Goal: Complete application form: Complete application form

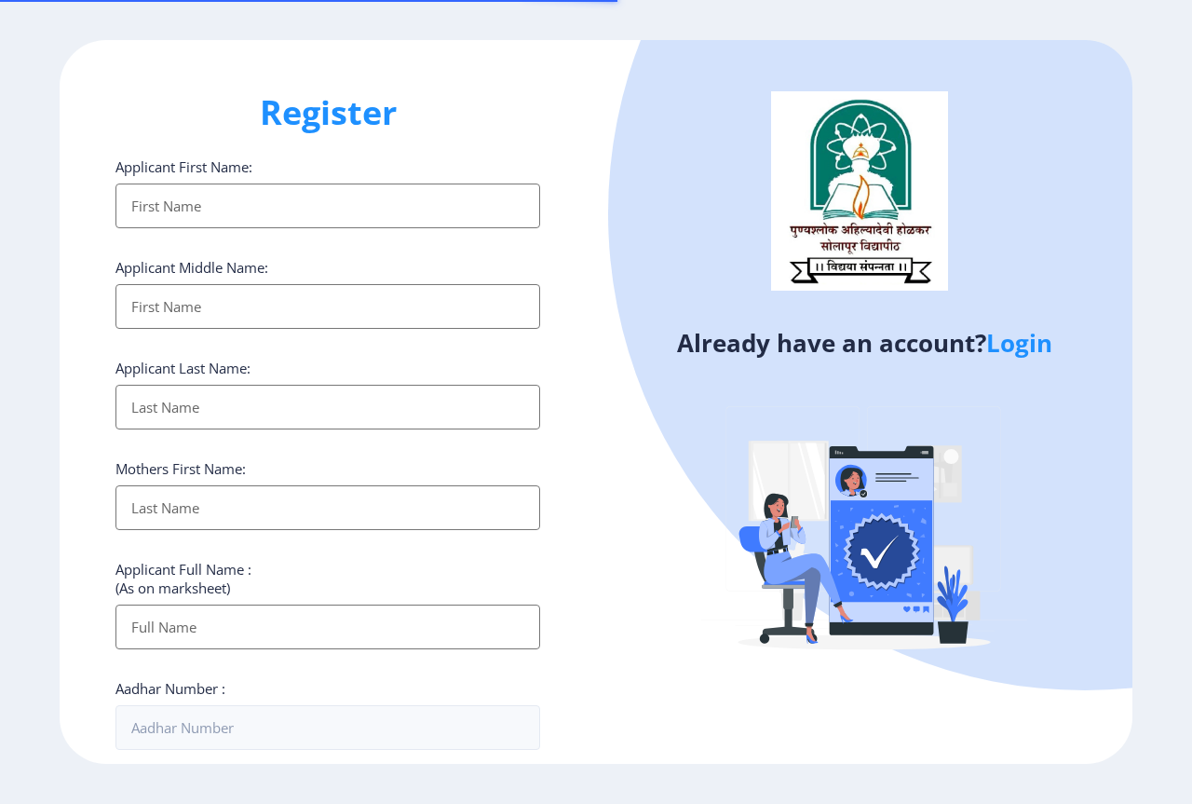
select select
click at [204, 202] on input "Applicant First Name:" at bounding box center [327, 205] width 425 height 45
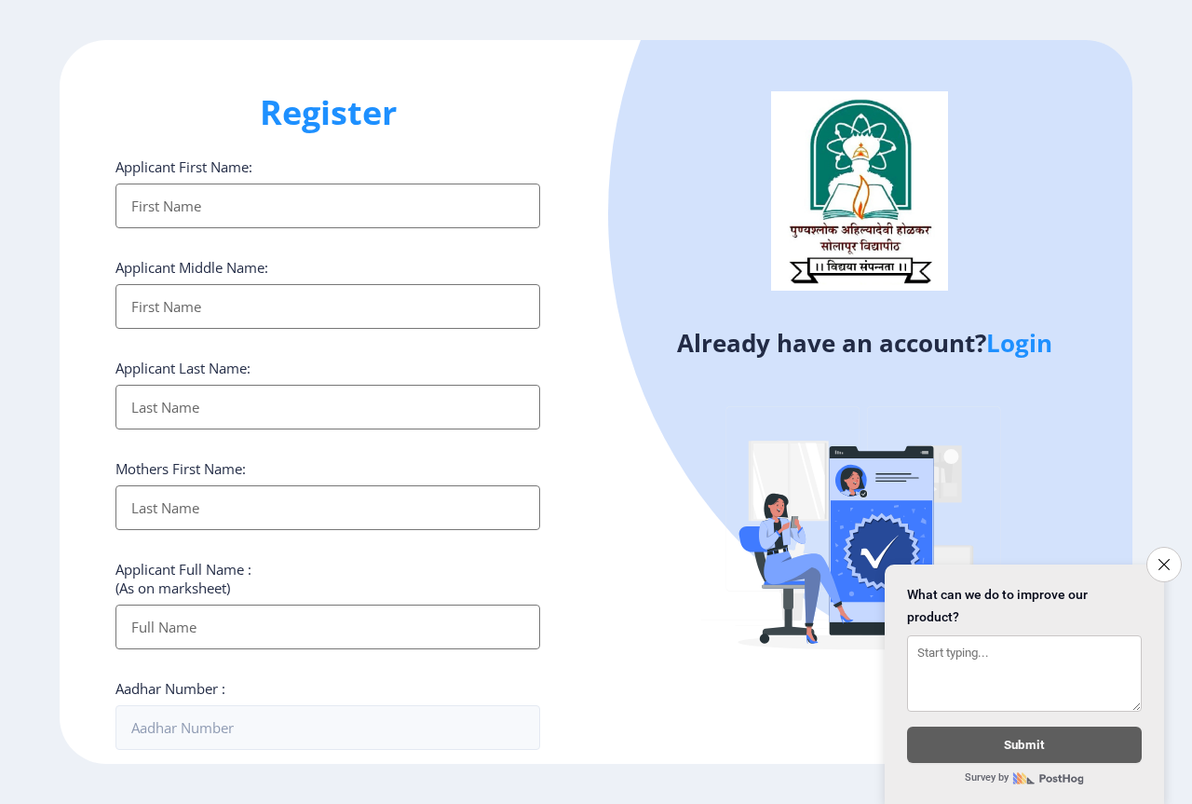
click at [277, 193] on input "Applicant First Name:" at bounding box center [327, 205] width 425 height 45
type input "SANA"
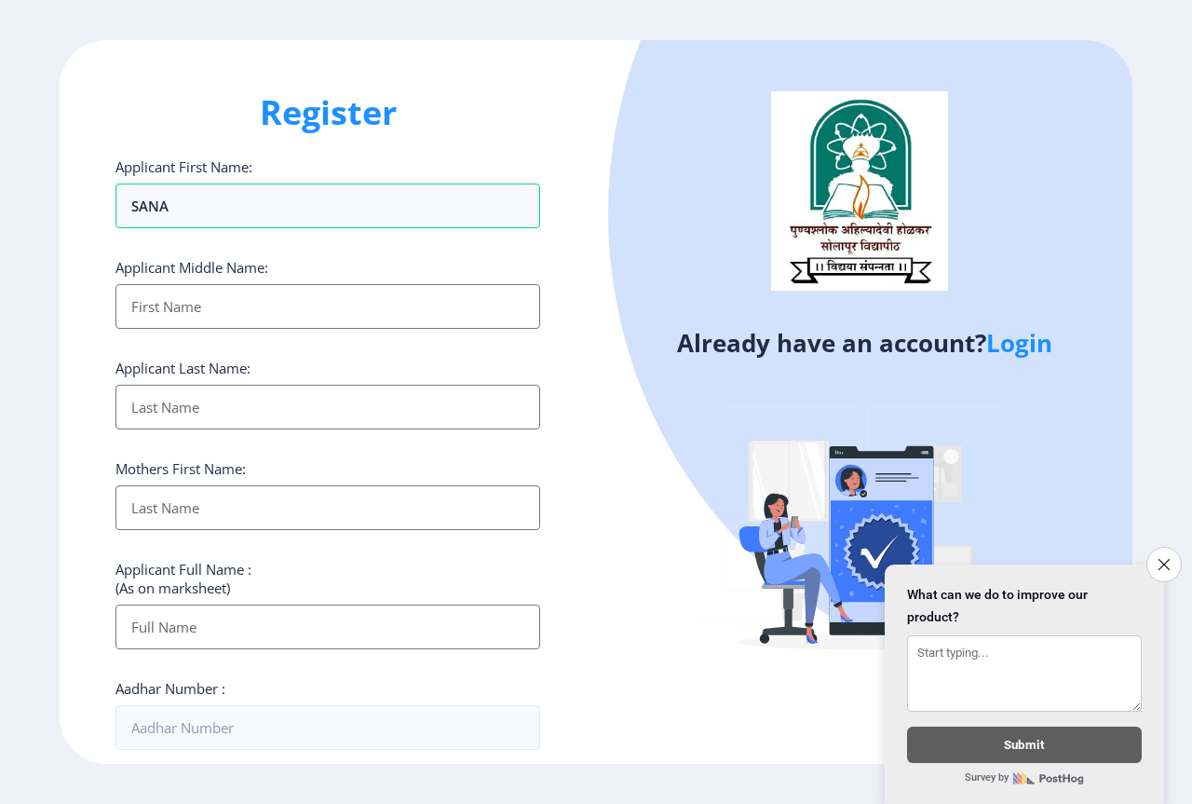
click at [216, 312] on input "Applicant First Name:" at bounding box center [327, 306] width 425 height 45
type input "S"
type input "SHOUKAT"
click at [162, 407] on input "Applicant First Name:" at bounding box center [327, 407] width 425 height 45
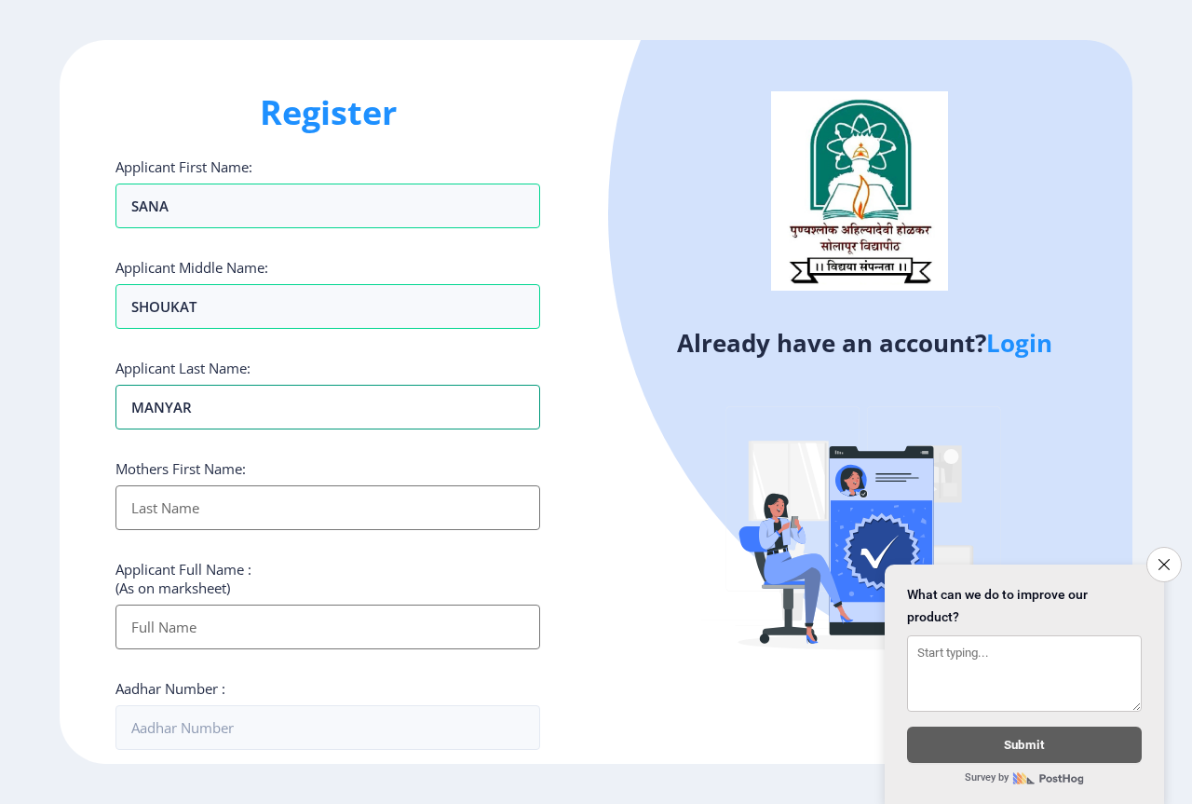
type input "MANYAR"
click at [267, 509] on input "Applicant First Name:" at bounding box center [327, 507] width 425 height 45
type input "SHABANA"
click at [248, 638] on input "Applicant First Name:" at bounding box center [327, 626] width 425 height 45
click at [1169, 558] on icon "Close survey" at bounding box center [1164, 564] width 12 height 12
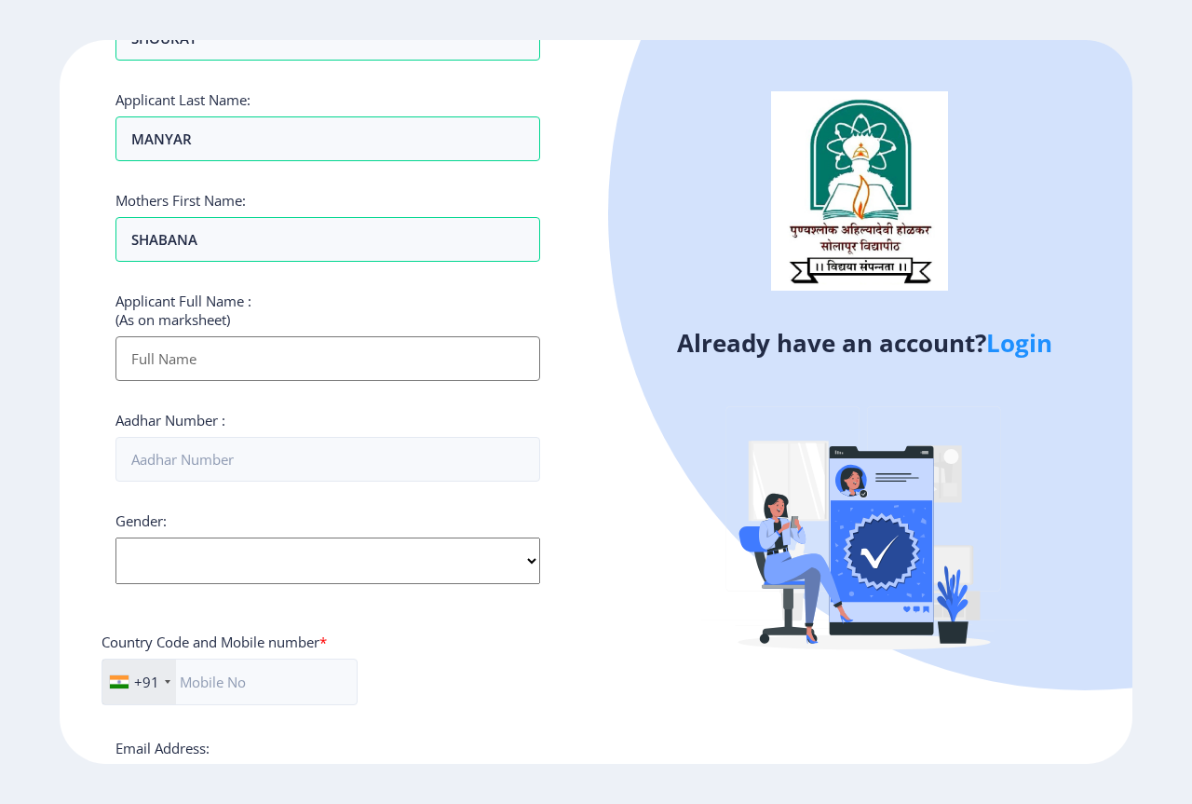
scroll to position [186, 0]
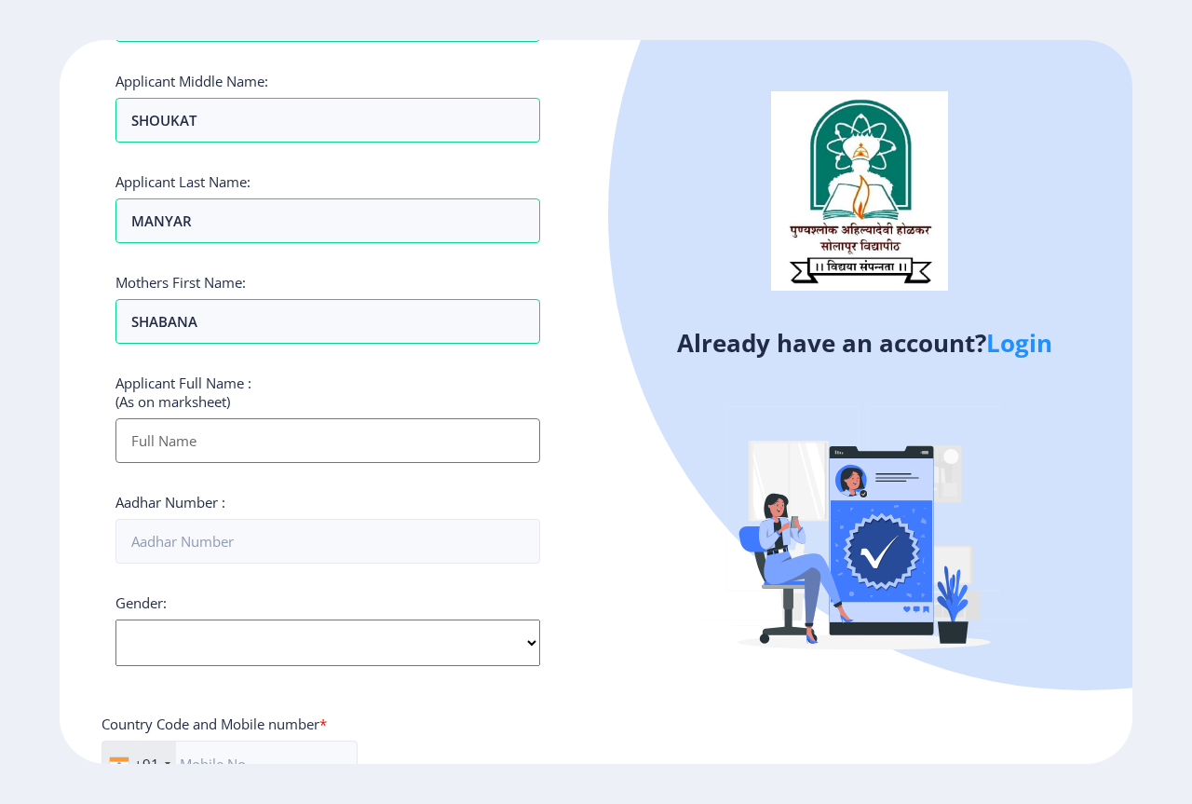
click at [199, 435] on input "Applicant First Name:" at bounding box center [327, 440] width 425 height 45
type input "MANYAR SANA SHOUKAT"
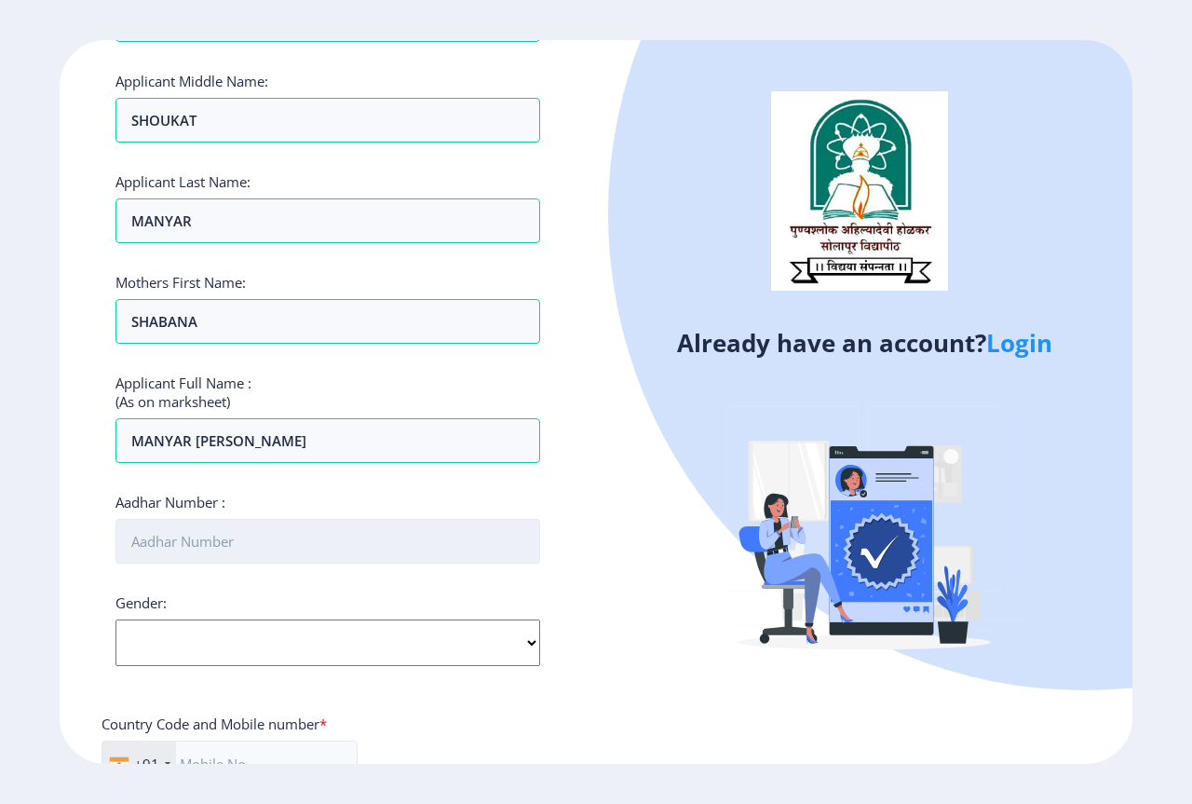
click at [508, 549] on input "Aadhar Number :" at bounding box center [327, 541] width 425 height 45
type input "680565983315"
click at [176, 643] on select "Select Gender Male Female Other" at bounding box center [327, 642] width 425 height 47
select select "Female"
click at [115, 619] on select "Select Gender Male Female Other" at bounding box center [327, 642] width 425 height 47
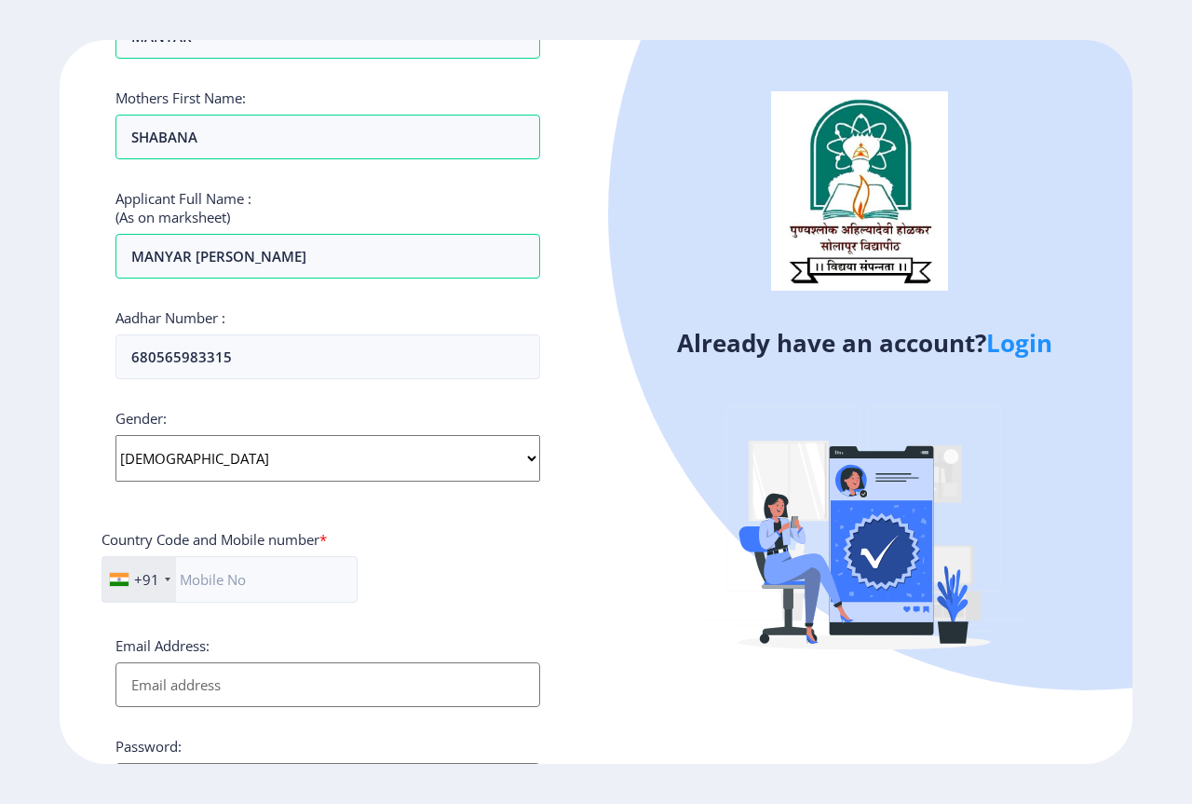
scroll to position [372, 0]
click at [227, 585] on input "text" at bounding box center [230, 577] width 256 height 47
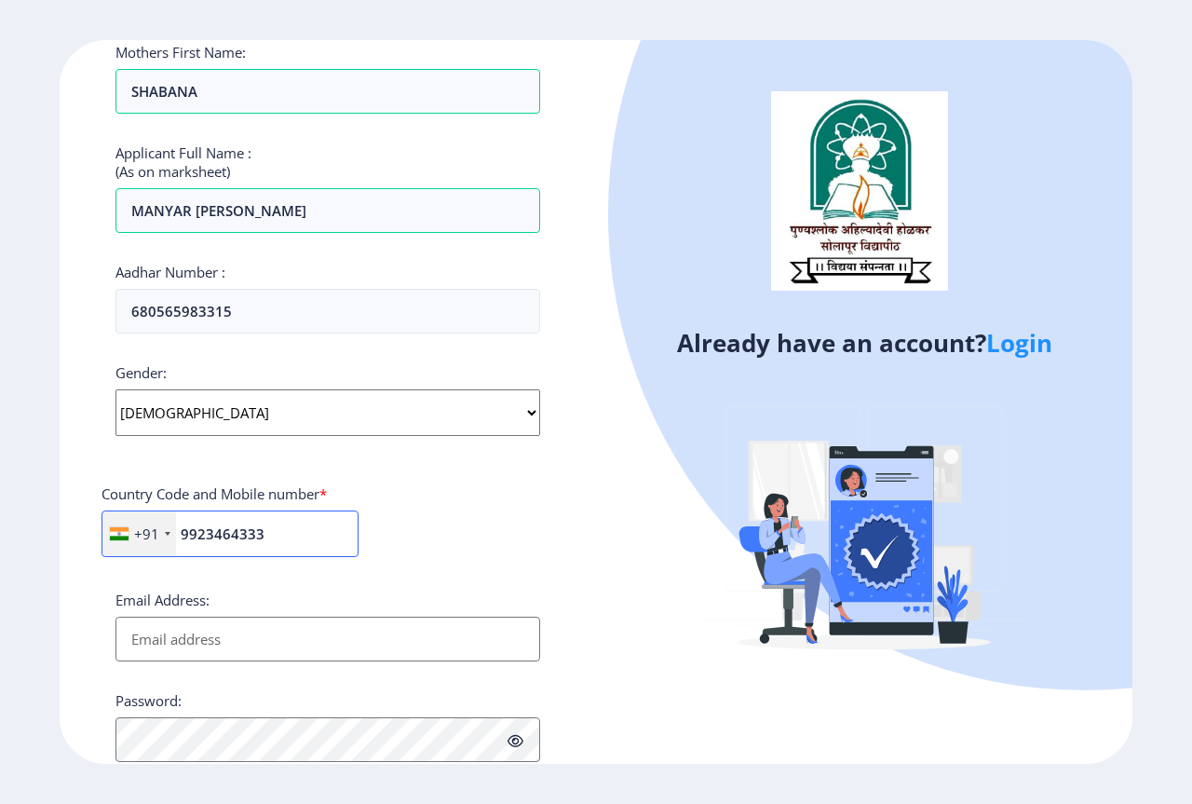
scroll to position [559, 0]
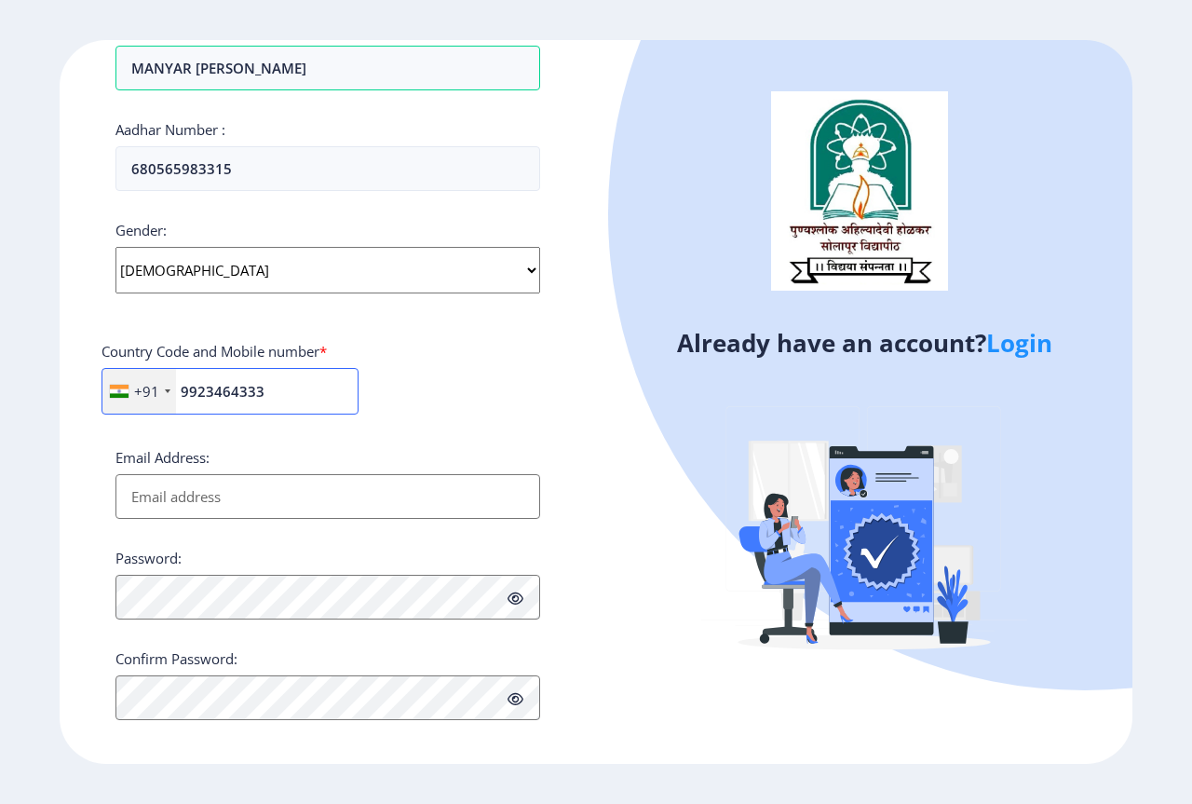
type input "9923464333"
click at [199, 499] on input "Email Address:" at bounding box center [327, 496] width 425 height 45
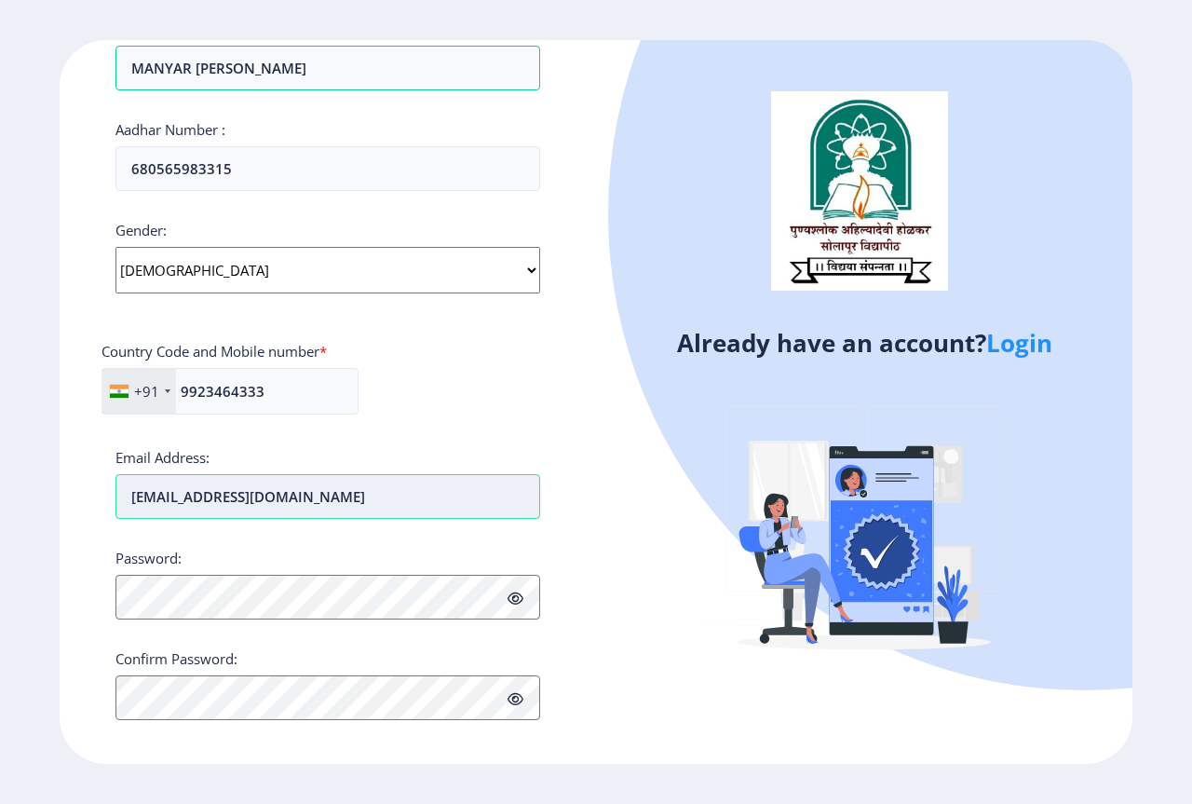
type input "[EMAIL_ADDRESS][DOMAIN_NAME]"
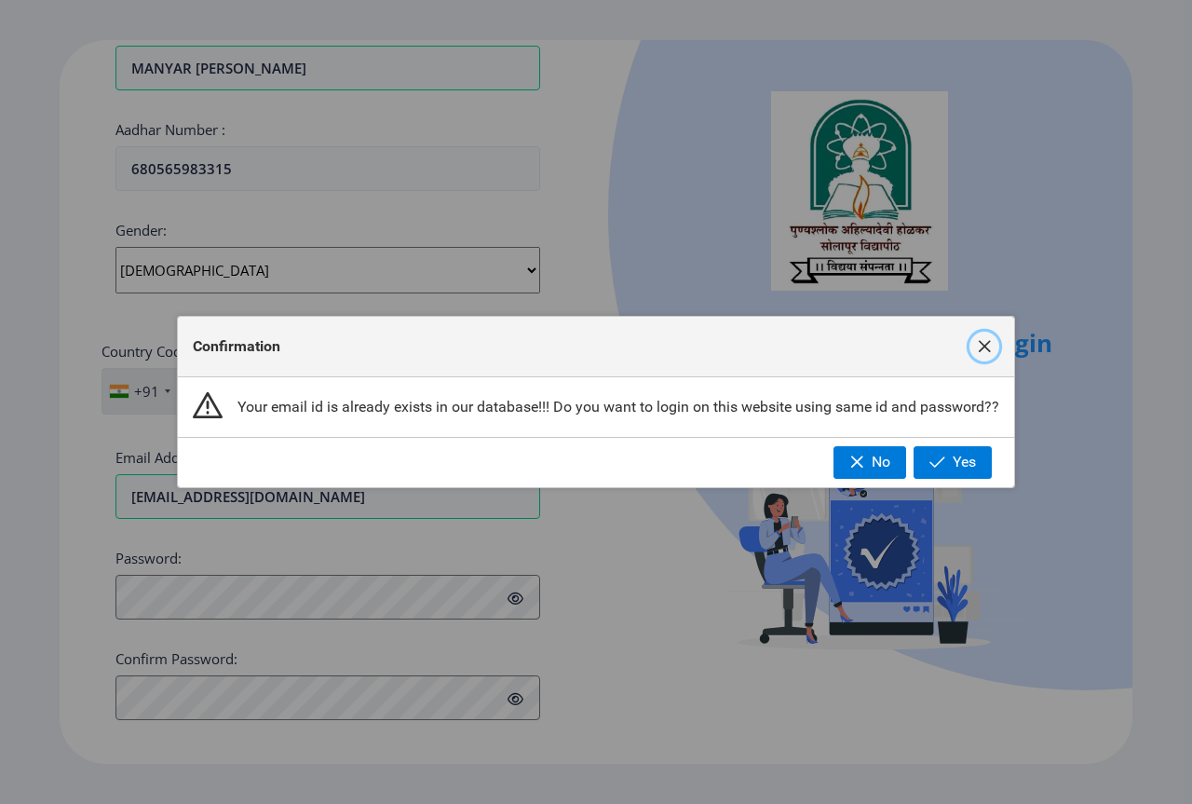
click at [969, 352] on button "button" at bounding box center [984, 347] width 30 height 30
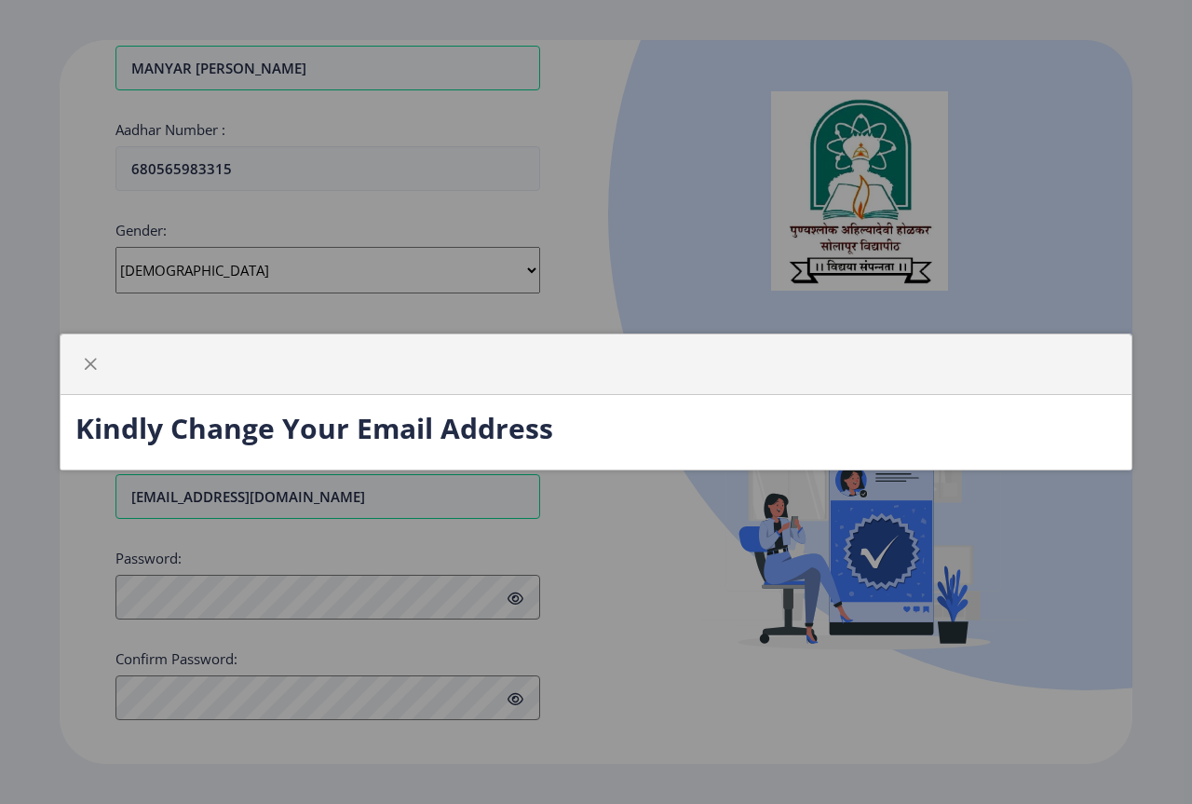
click at [521, 285] on div "Kindly Change Your Email Address" at bounding box center [596, 402] width 1192 height 804
click at [96, 359] on span "button" at bounding box center [90, 364] width 15 height 15
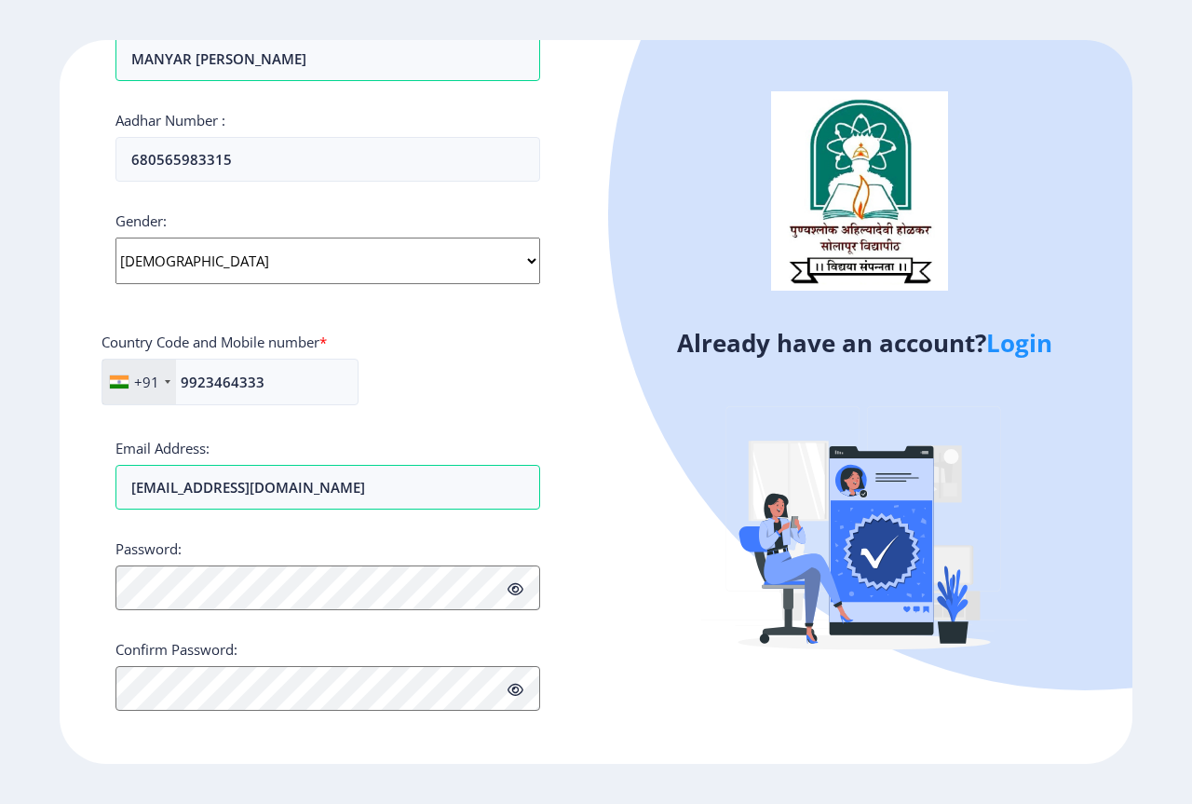
scroll to position [573, 0]
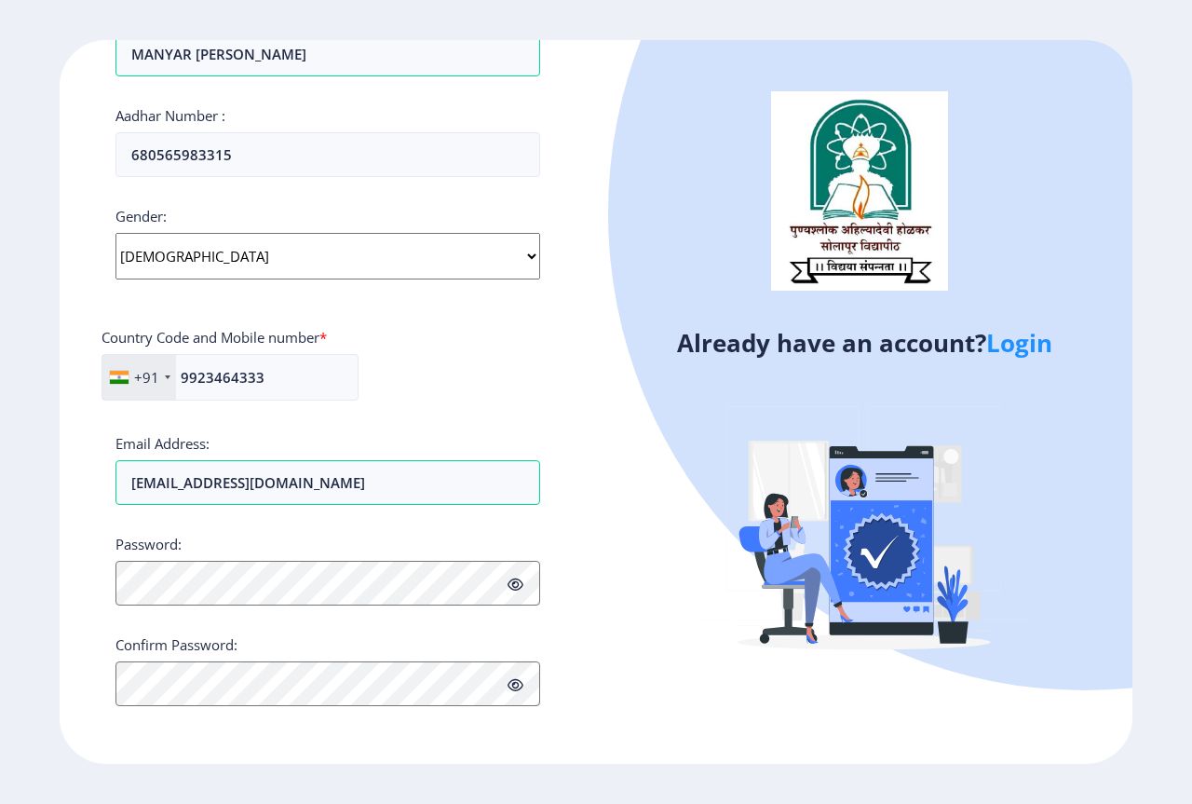
click at [1023, 345] on link "Login" at bounding box center [1019, 343] width 66 height 34
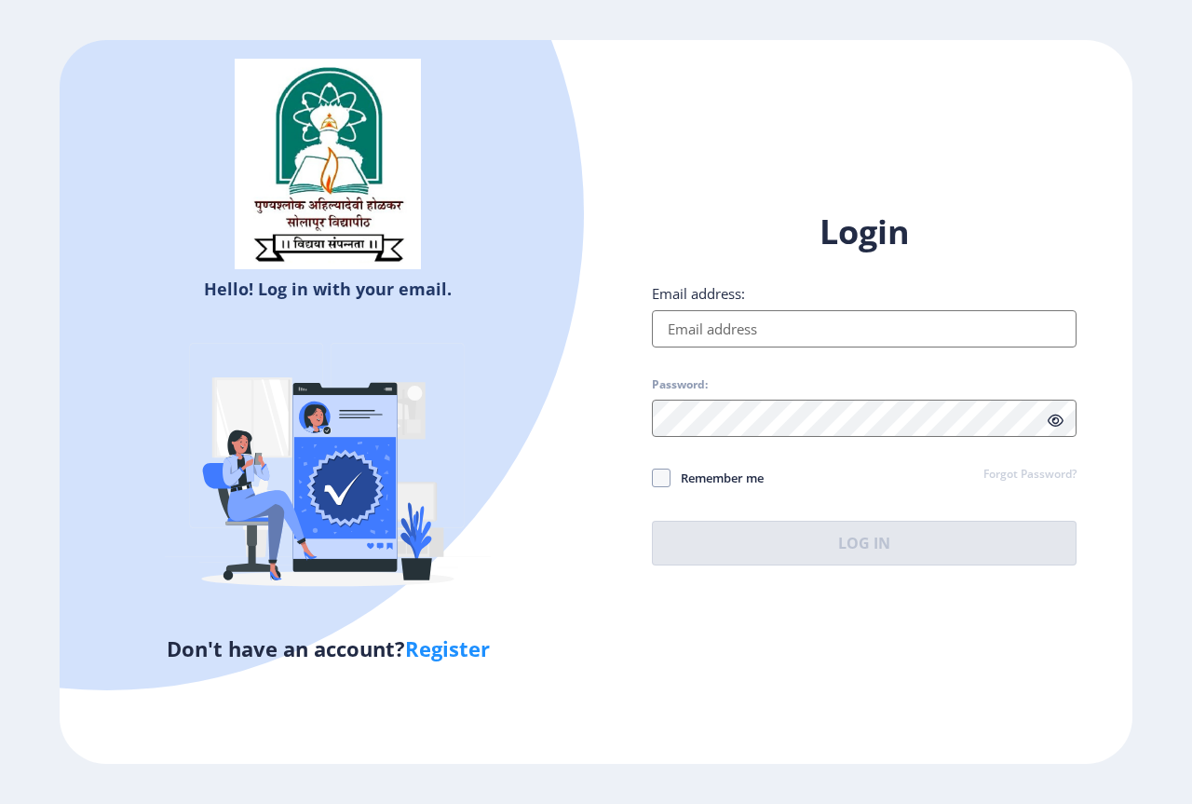
click at [781, 321] on input "Email address:" at bounding box center [864, 328] width 425 height 37
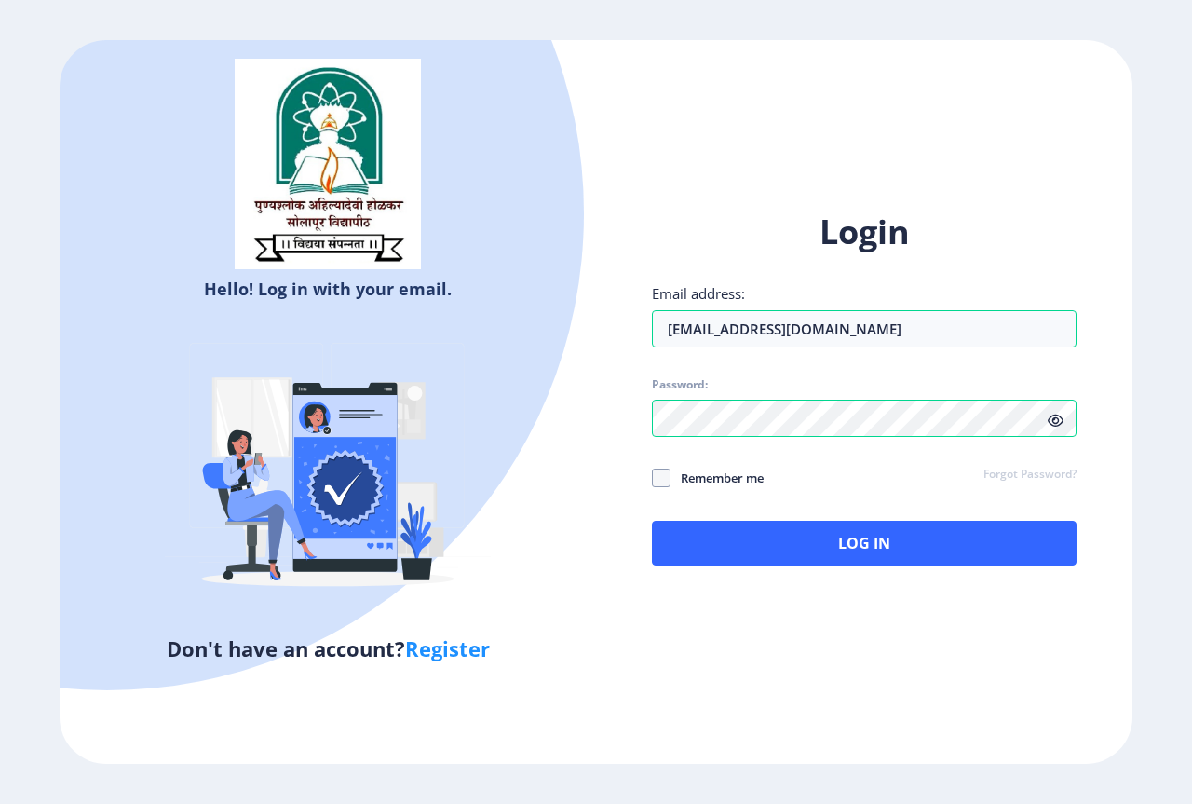
click at [1055, 419] on icon at bounding box center [1056, 420] width 16 height 14
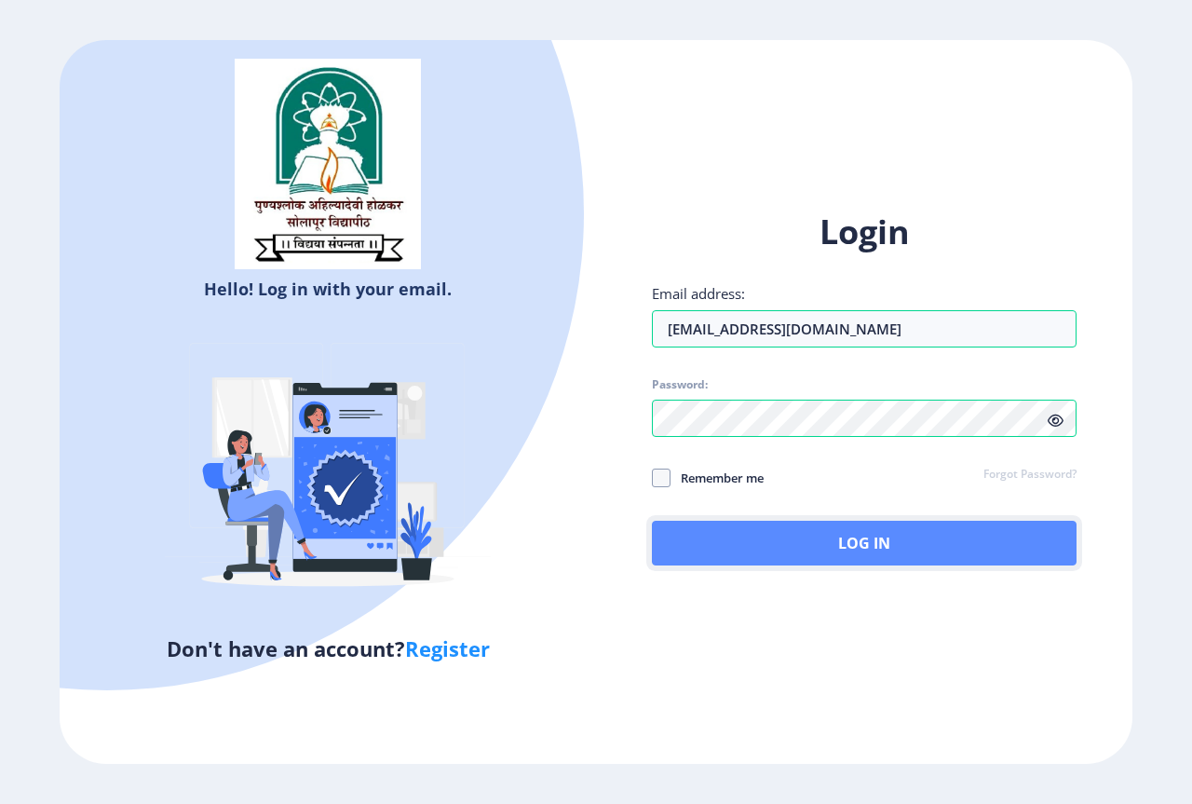
click at [765, 535] on button "Log In" at bounding box center [864, 543] width 425 height 45
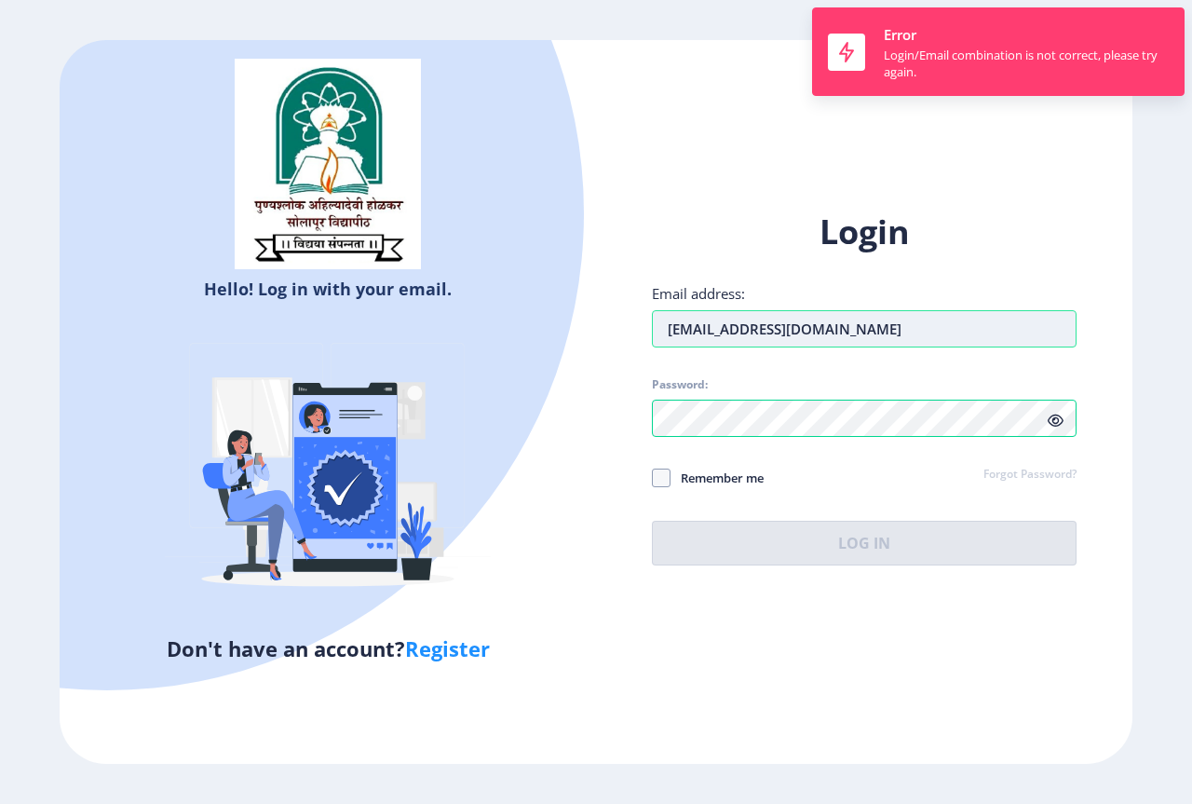
click at [743, 333] on input "sanamanyur96@gmail.com" at bounding box center [864, 328] width 425 height 37
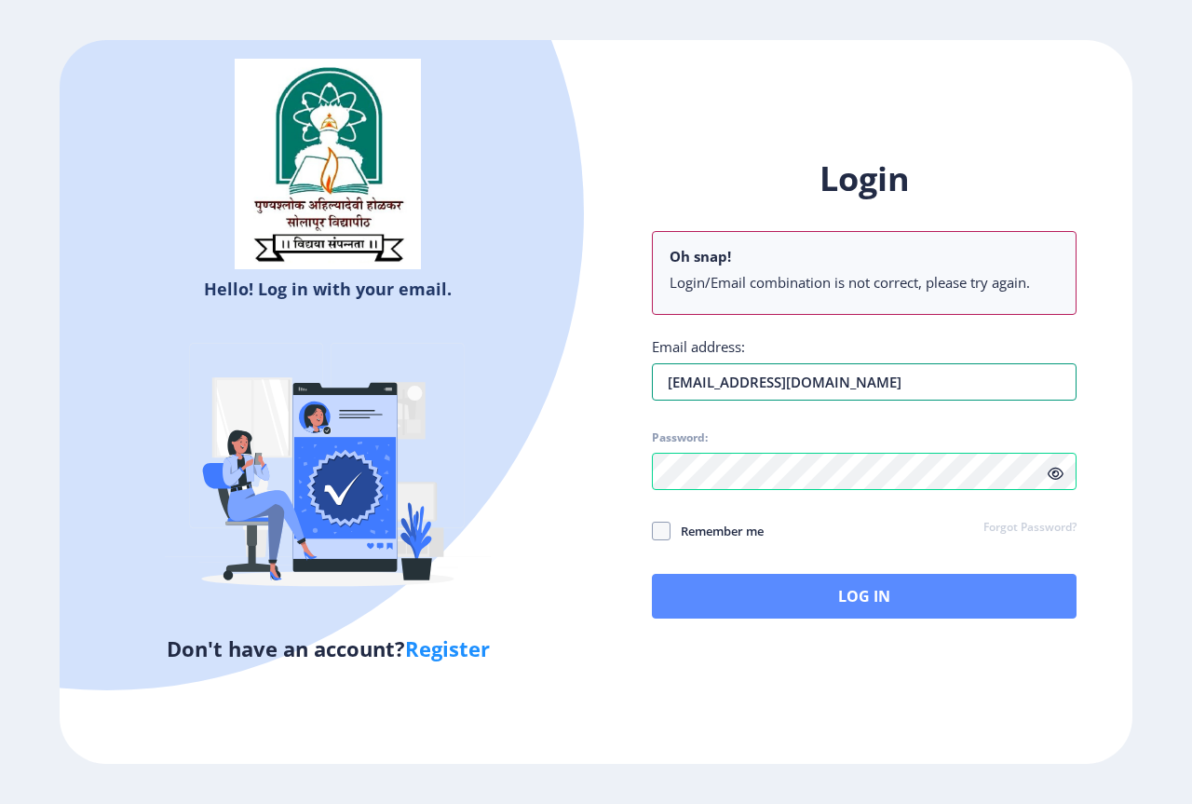
type input "[EMAIL_ADDRESS][DOMAIN_NAME]"
click at [762, 577] on button "Log In" at bounding box center [864, 596] width 425 height 45
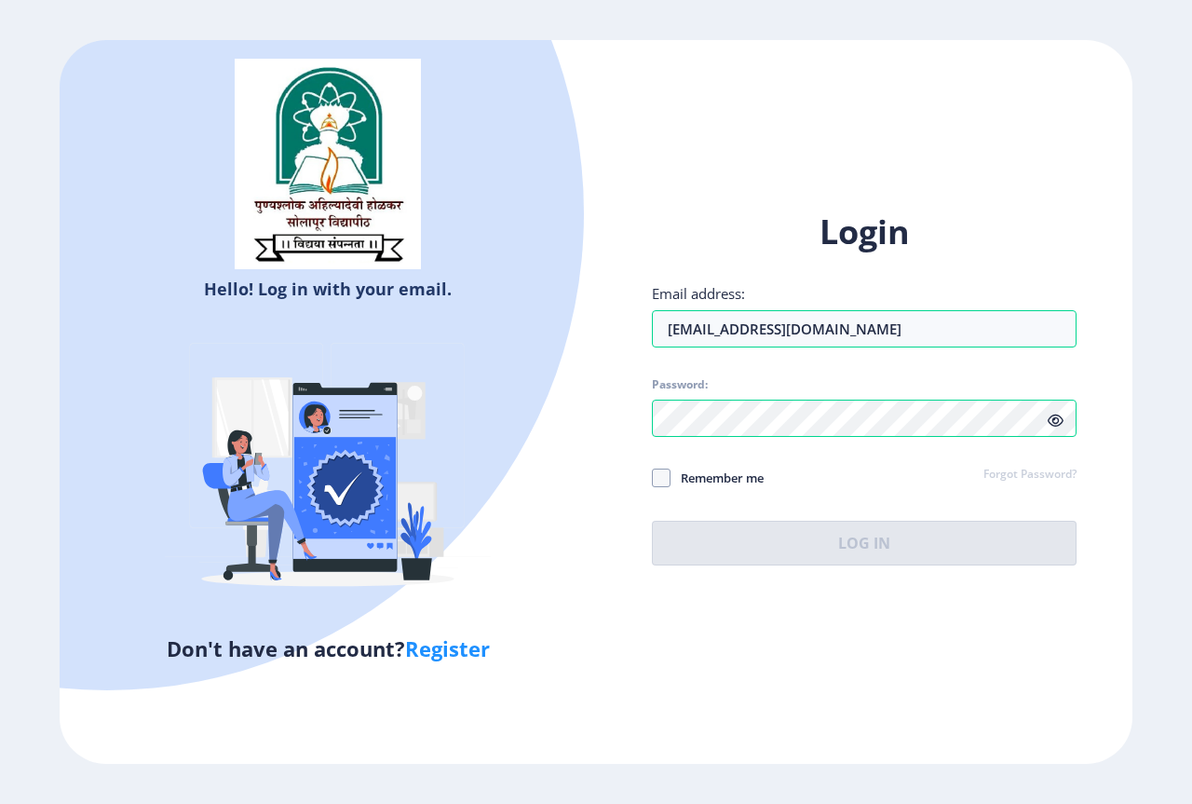
click at [1035, 474] on link "Forgot Password?" at bounding box center [1029, 475] width 93 height 17
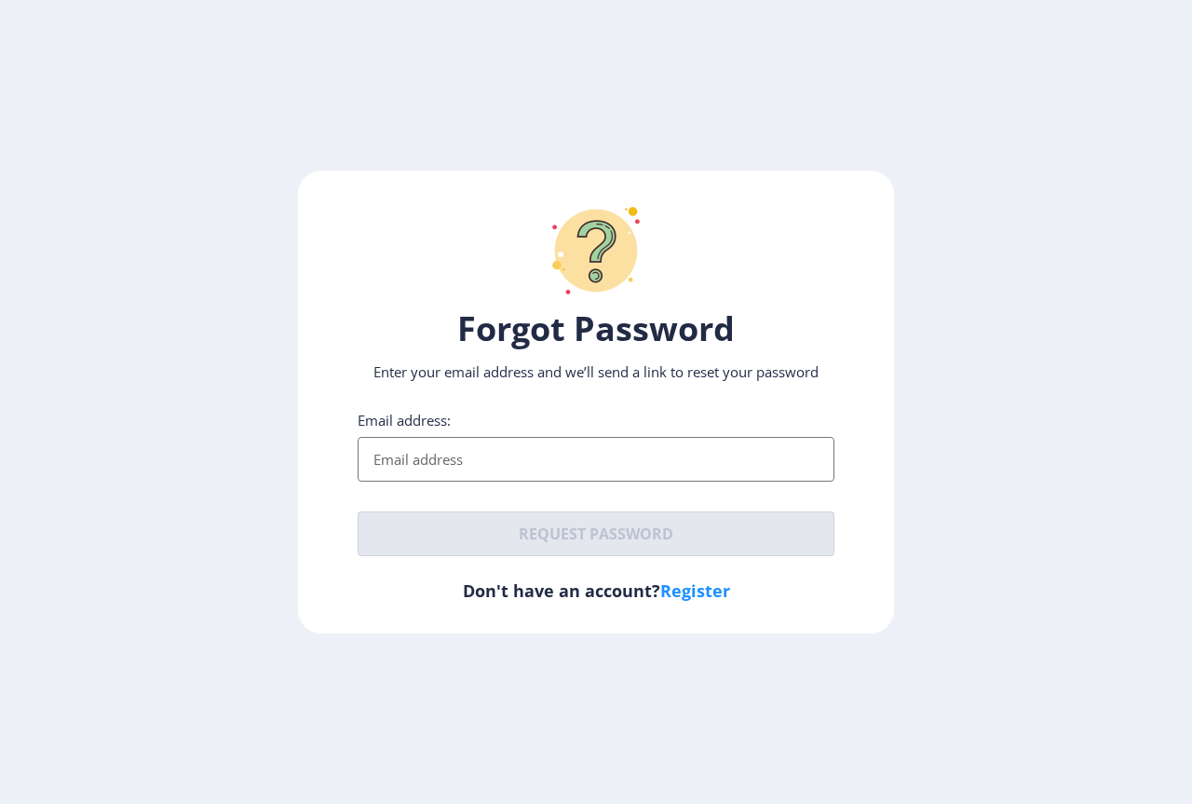
click at [461, 467] on input "Email address:" at bounding box center [596, 459] width 477 height 45
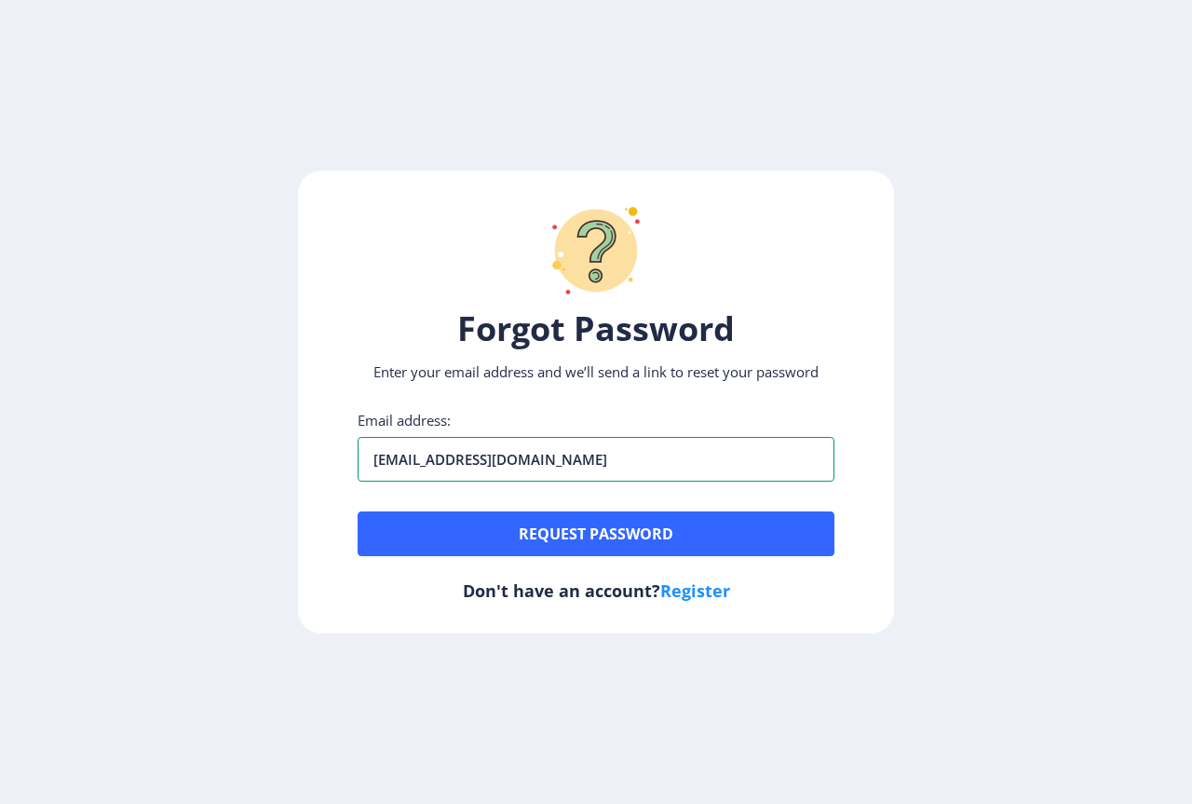
type input "[EMAIL_ADDRESS][DOMAIN_NAME]"
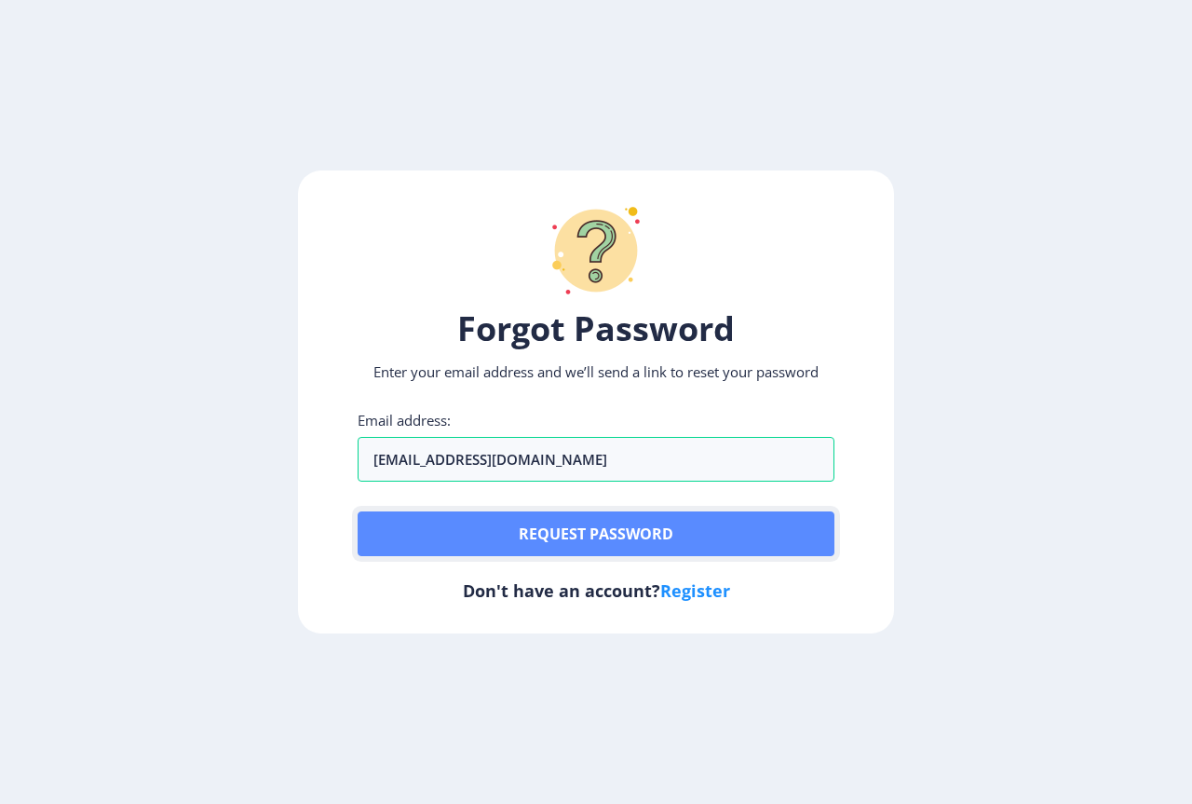
click at [576, 513] on button "Request password" at bounding box center [596, 533] width 477 height 45
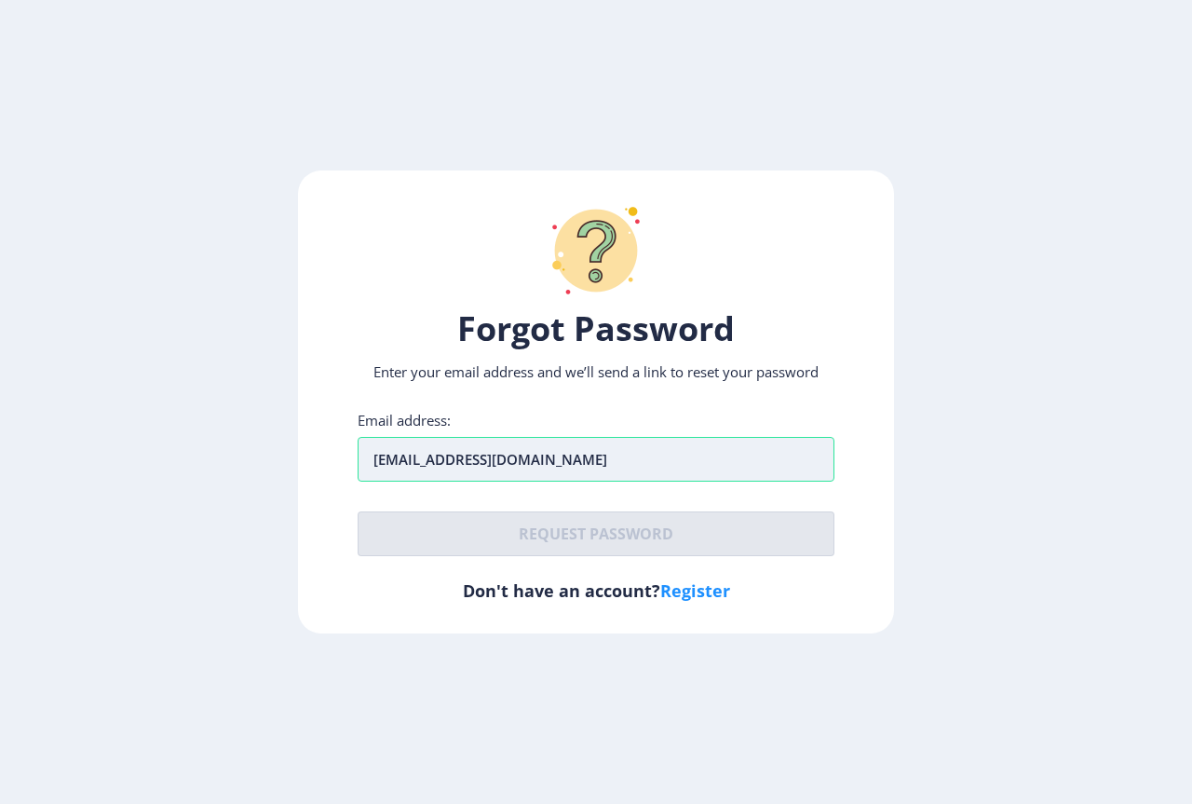
click at [521, 473] on input "[EMAIL_ADDRESS][DOMAIN_NAME]" at bounding box center [596, 459] width 477 height 45
click at [557, 450] on input "[EMAIL_ADDRESS][DOMAIN_NAME]" at bounding box center [596, 459] width 477 height 45
click at [557, 449] on input "[EMAIL_ADDRESS][DOMAIN_NAME]" at bounding box center [596, 459] width 477 height 45
click at [776, 403] on div "Forgot Password Enter your email address and we’ll send a link to reset your pa…" at bounding box center [596, 401] width 596 height 463
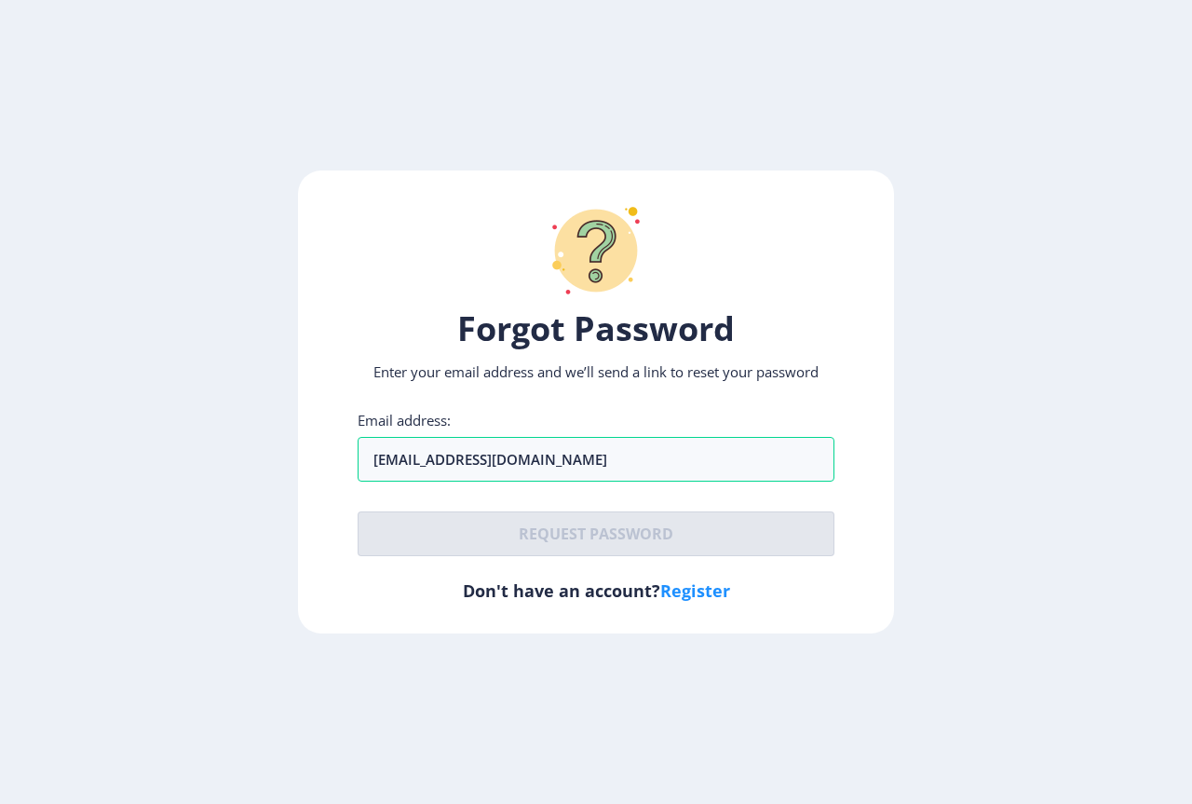
click at [710, 489] on div "Email address: [EMAIL_ADDRESS][DOMAIN_NAME] Request password" at bounding box center [596, 483] width 477 height 145
click at [677, 459] on input "[EMAIL_ADDRESS][DOMAIN_NAME]" at bounding box center [596, 459] width 477 height 45
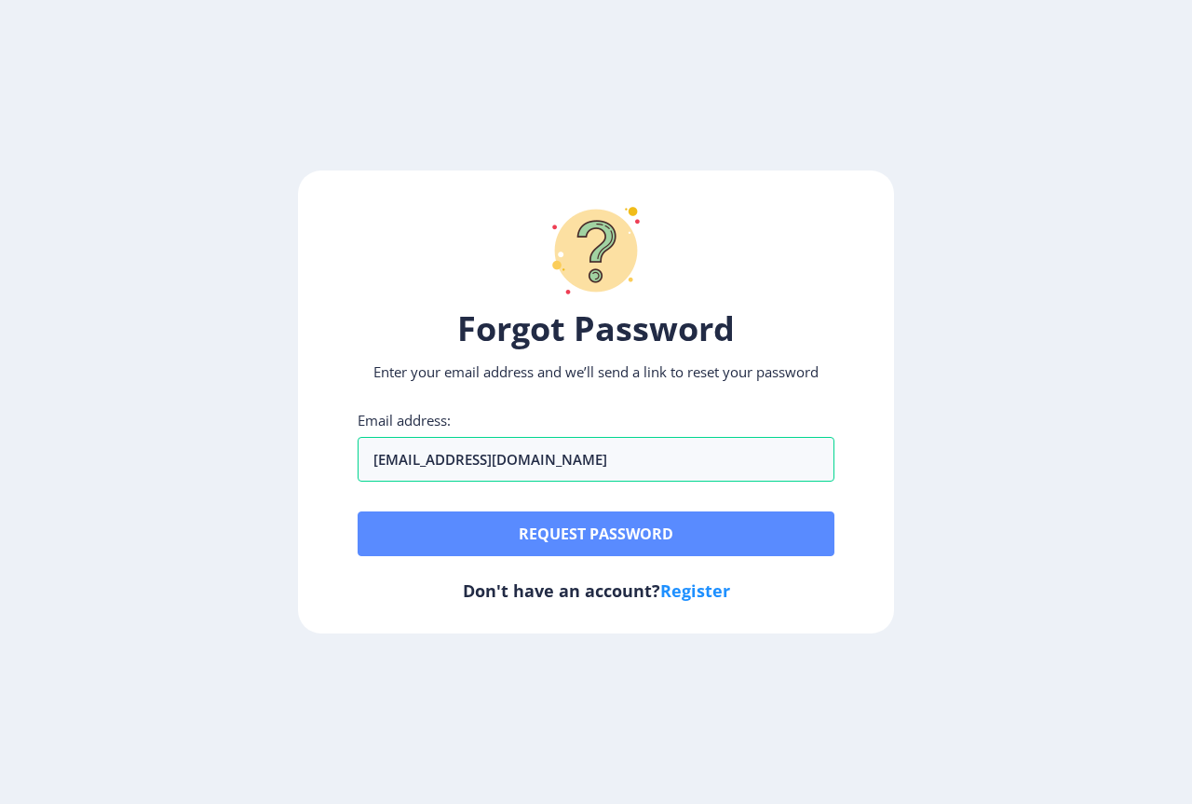
type input "[EMAIL_ADDRESS][DOMAIN_NAME]"
click at [515, 525] on button "Request password" at bounding box center [596, 533] width 477 height 45
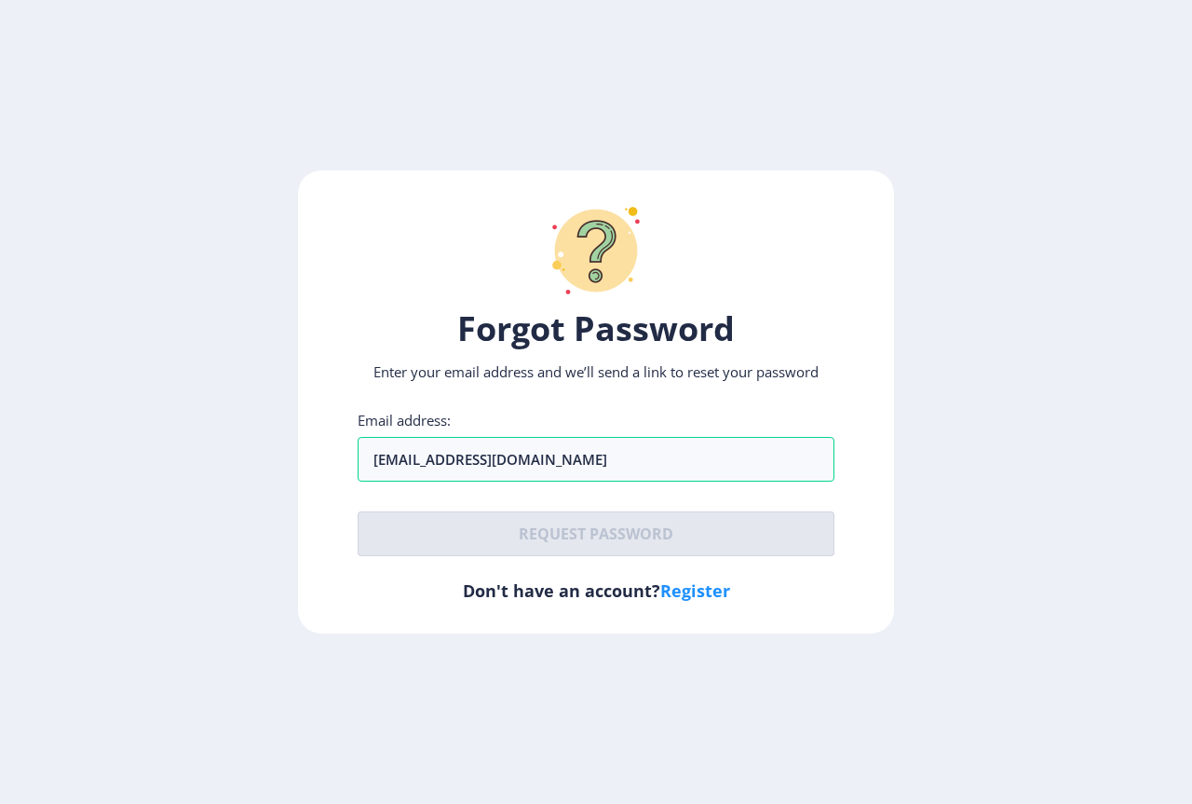
click at [466, 499] on div "Email address: [EMAIL_ADDRESS][DOMAIN_NAME] Request password" at bounding box center [596, 483] width 477 height 145
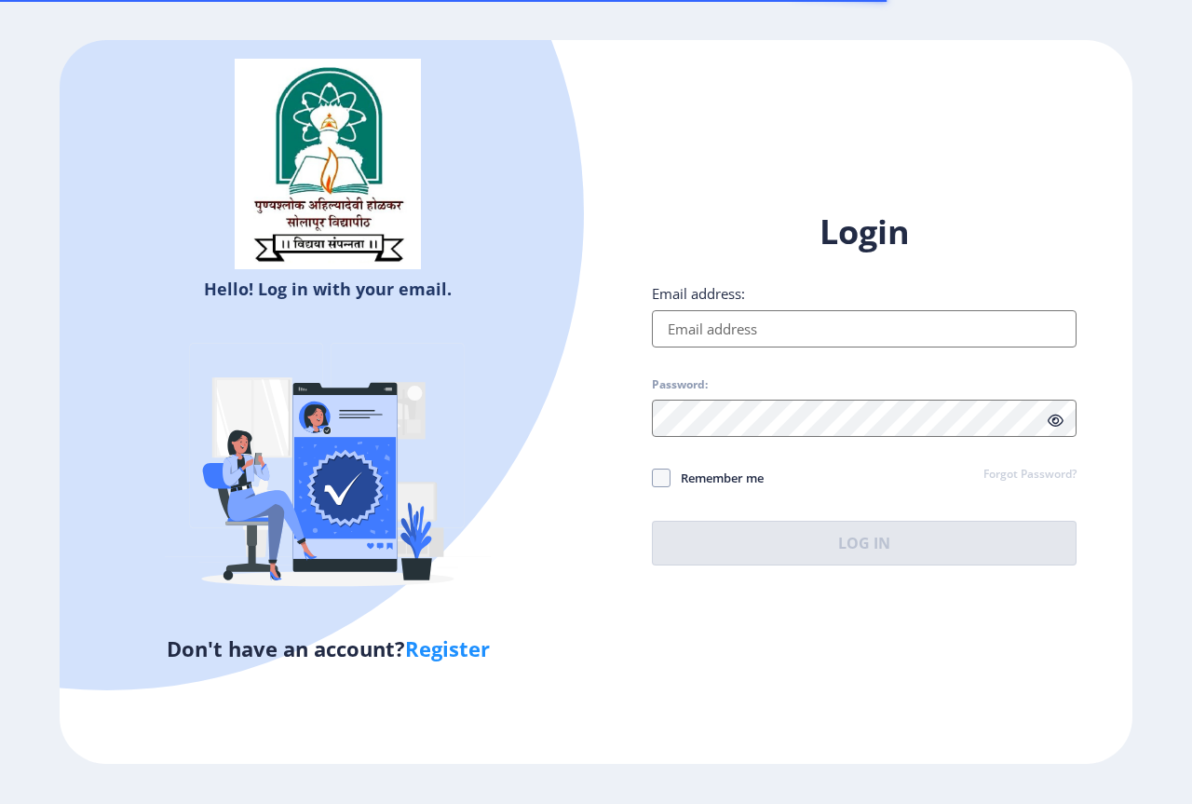
click at [824, 318] on input "Email address:" at bounding box center [864, 328] width 425 height 37
paste input "[EMAIL_ADDRESS][DOMAIN_NAME]"
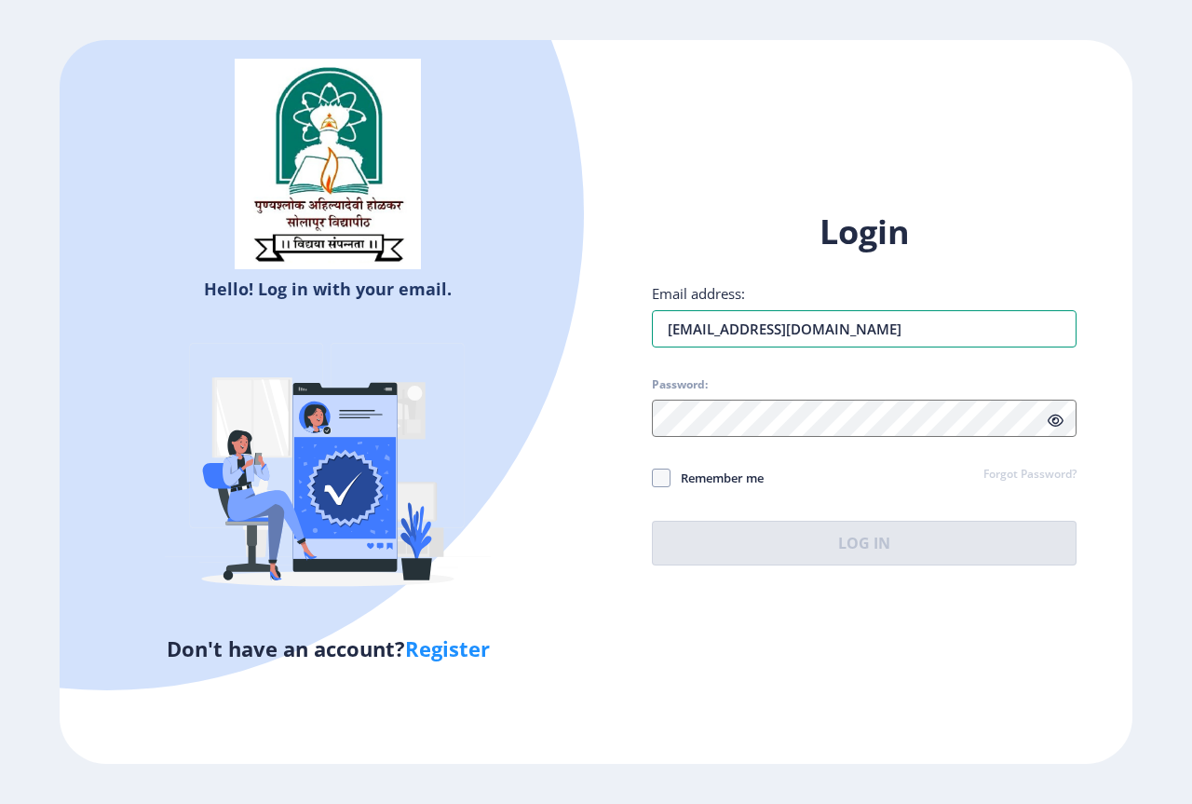
type input "[EMAIL_ADDRESS][DOMAIN_NAME]"
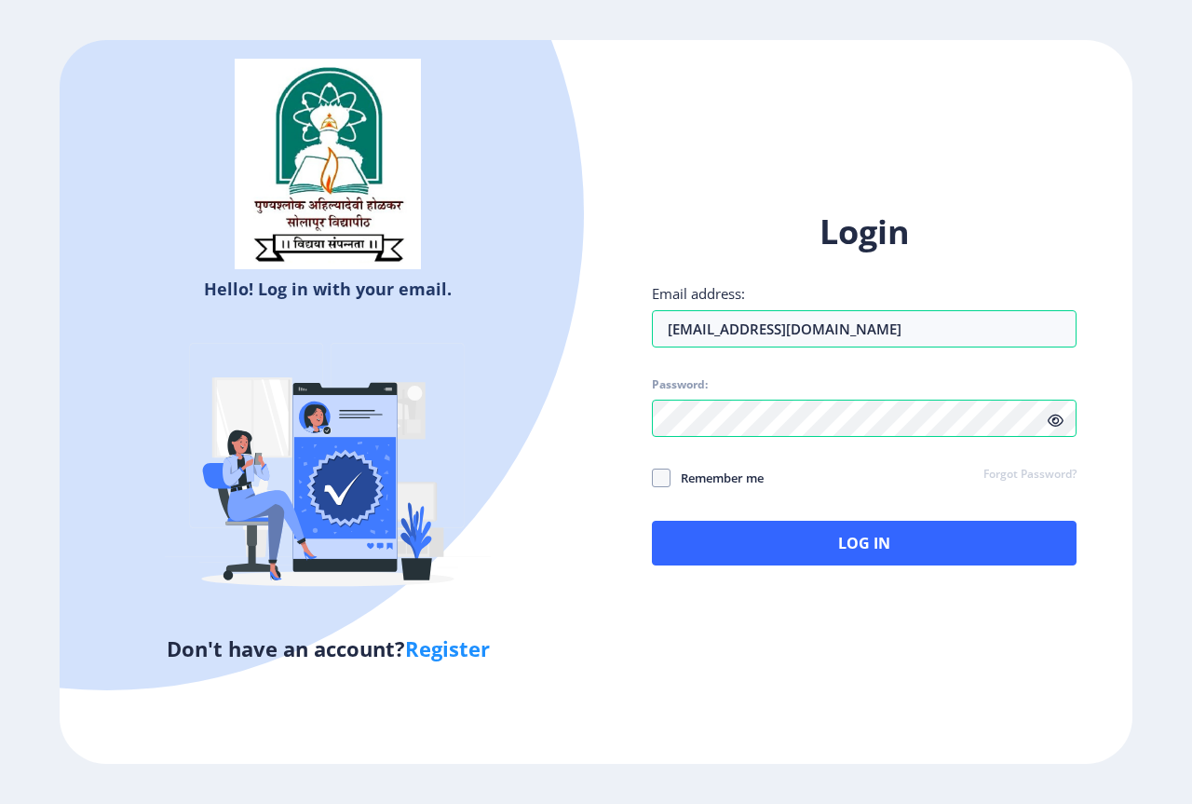
click at [1061, 418] on icon at bounding box center [1056, 420] width 16 height 14
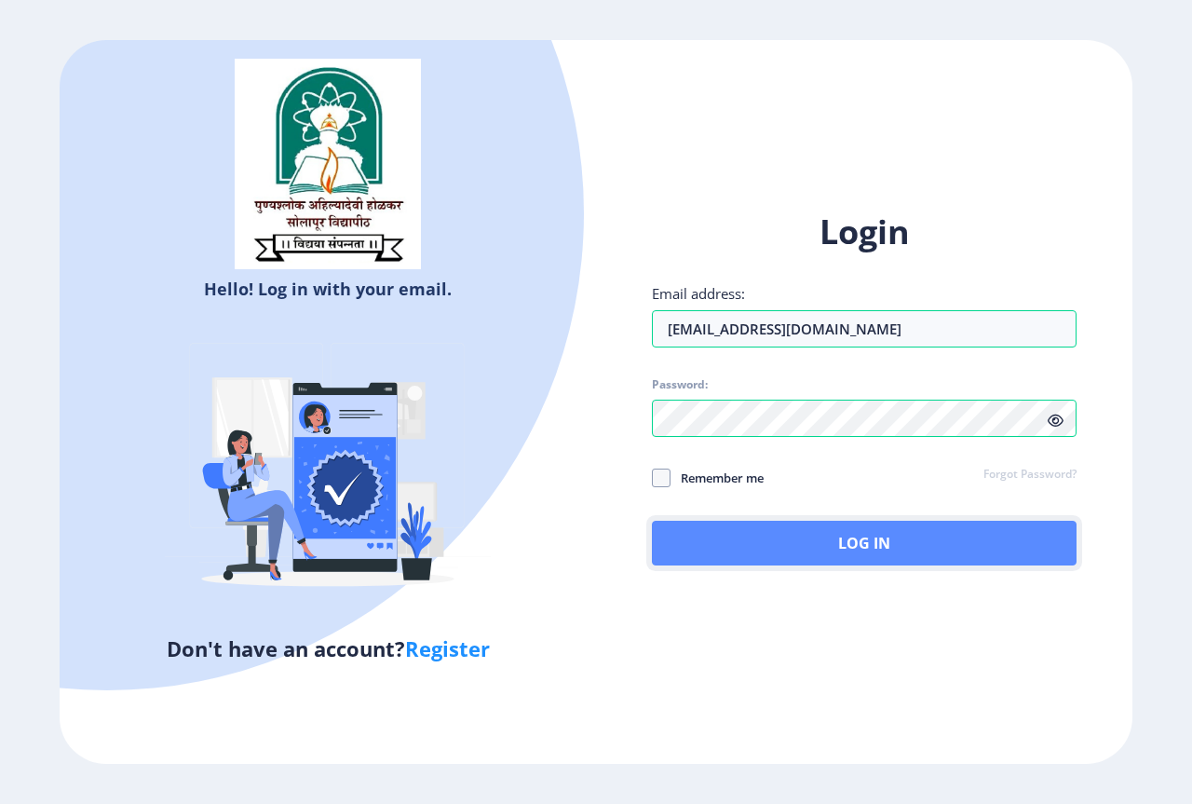
click at [849, 545] on button "Log In" at bounding box center [864, 543] width 425 height 45
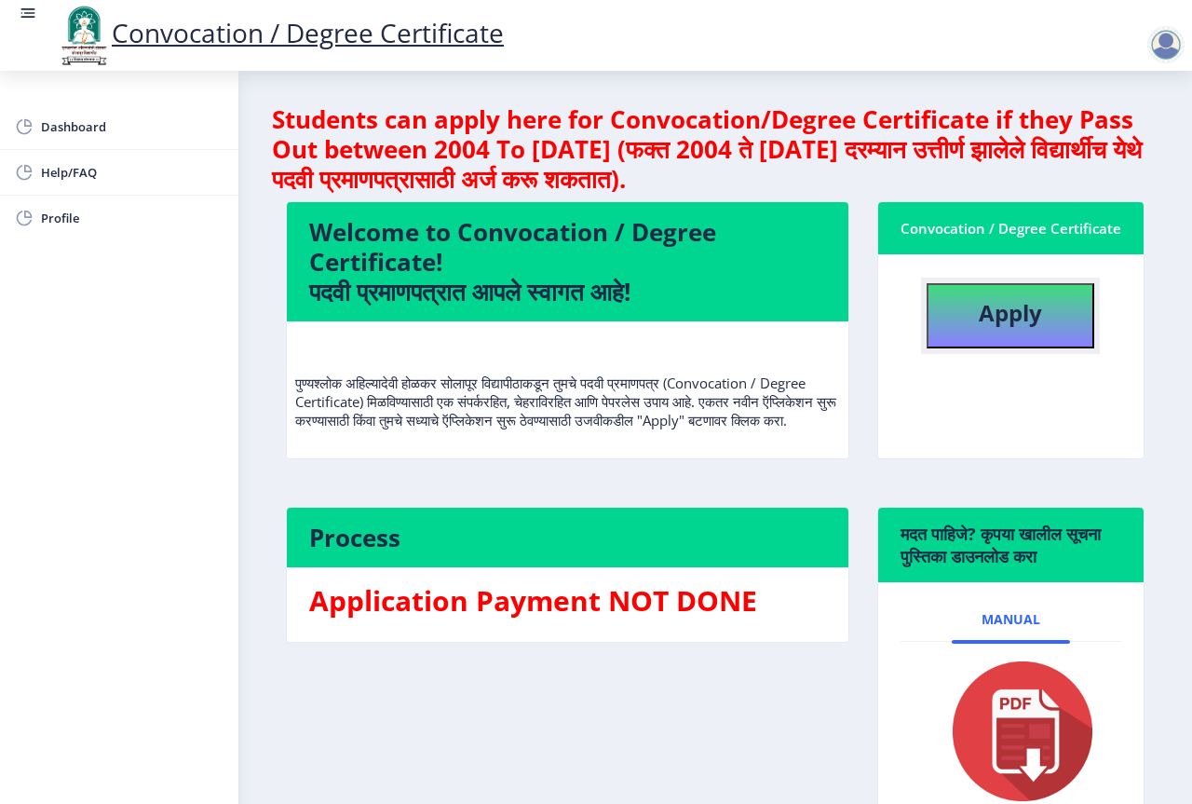
click at [964, 320] on button "Apply" at bounding box center [1011, 315] width 168 height 65
select select
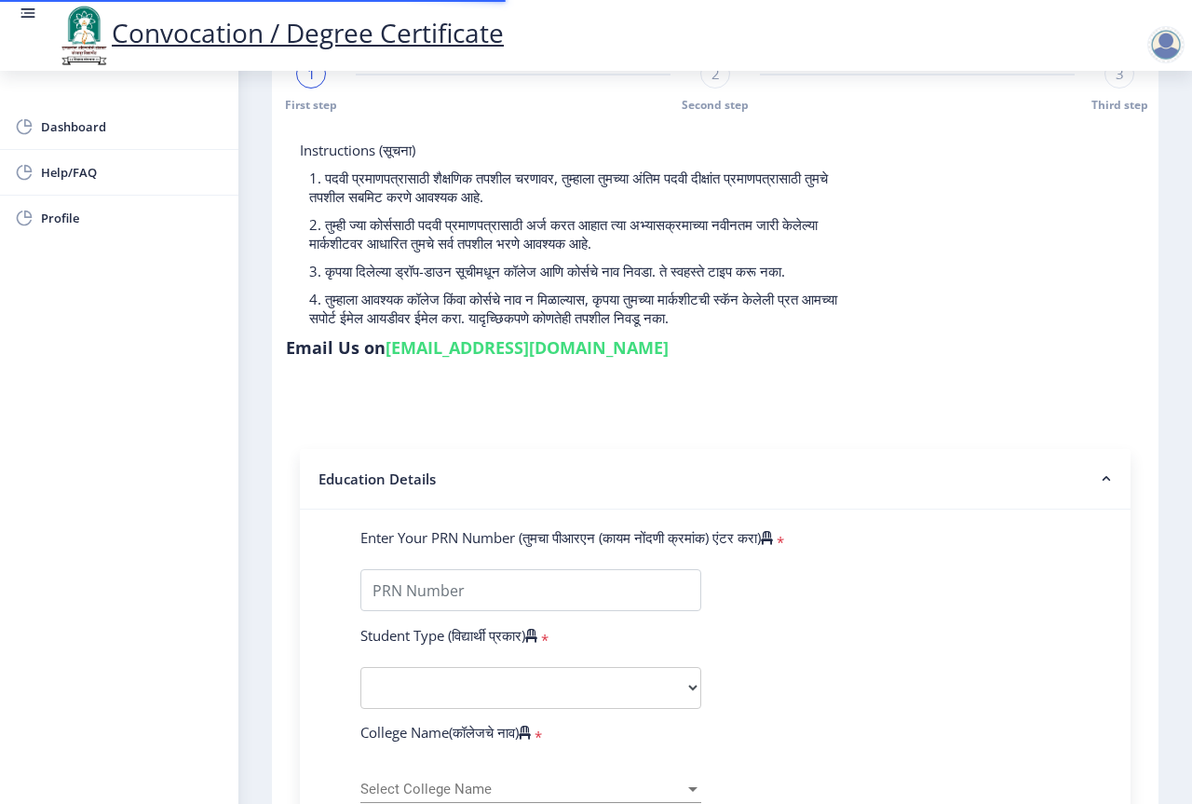
scroll to position [186, 0]
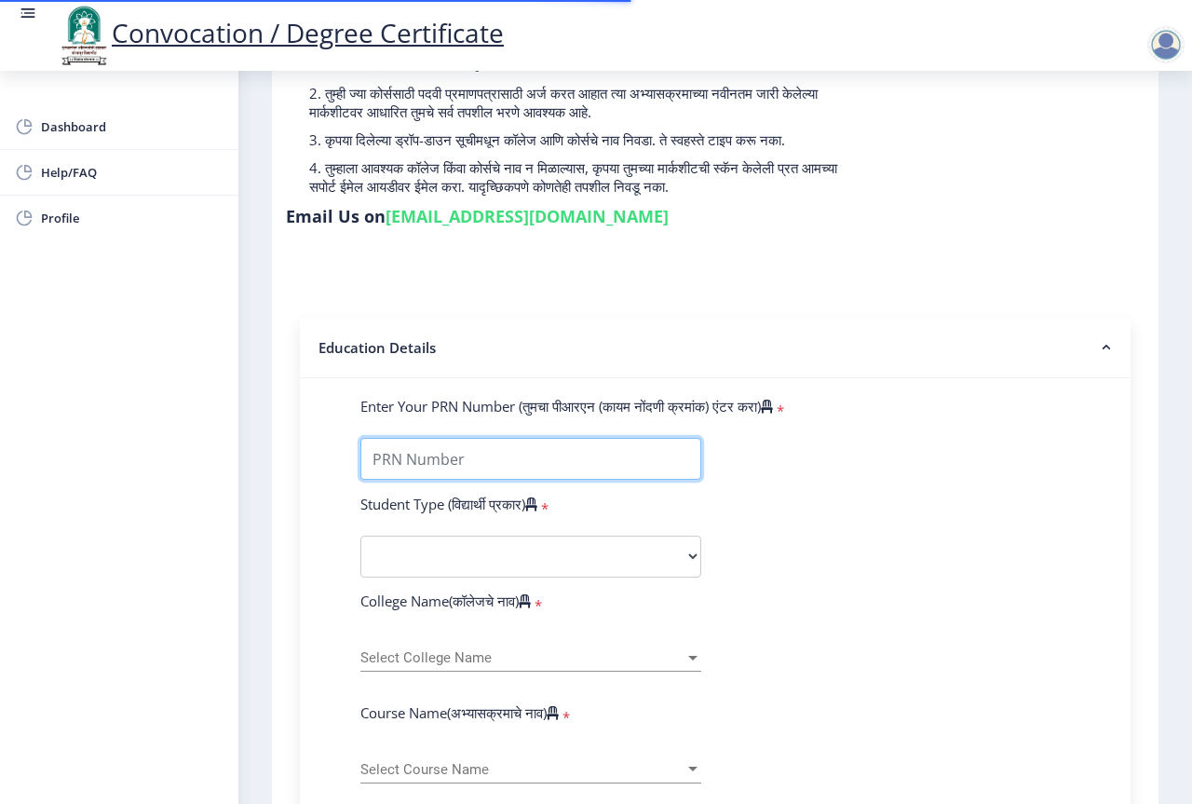
click at [459, 448] on input "Enter Your PRN Number (तुमचा पीआरएन (कायम नोंदणी क्रमांक) एंटर करा)" at bounding box center [530, 459] width 341 height 42
type input "2014032500188312"
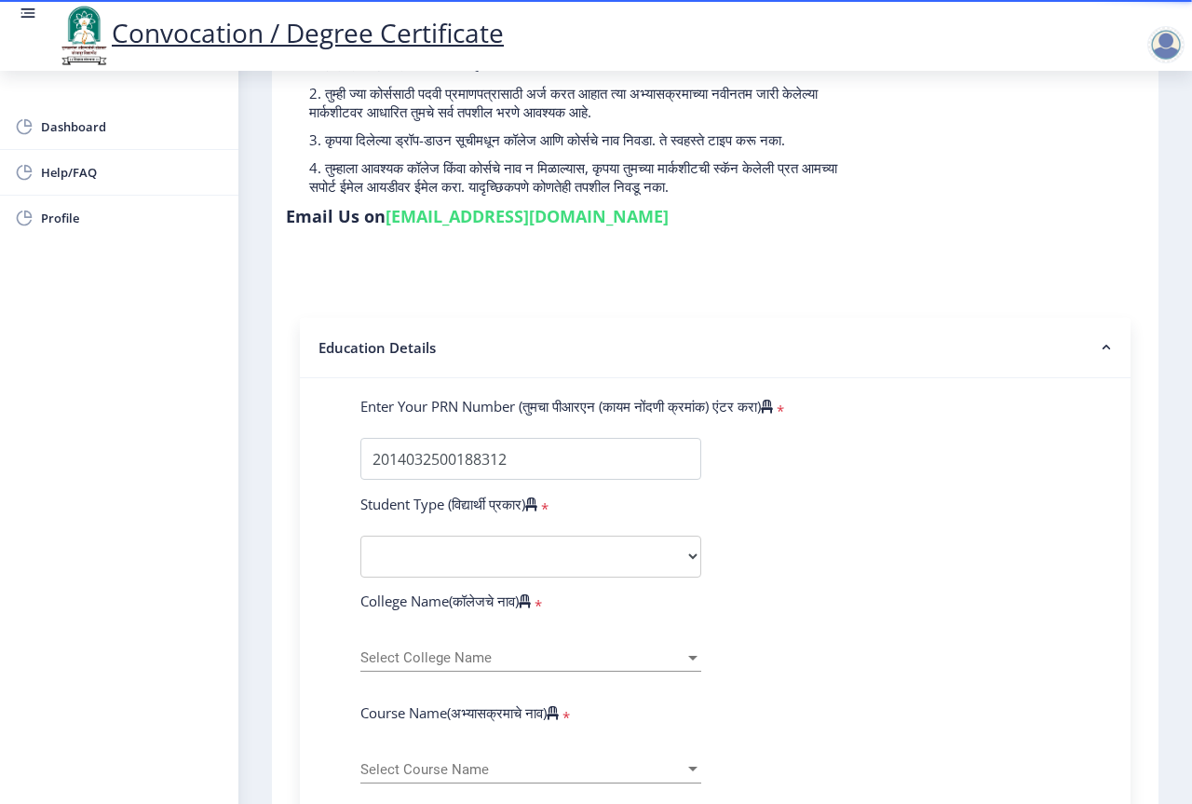
click at [511, 549] on select "Select Student Type Regular External" at bounding box center [530, 556] width 341 height 42
select select "Regular"
click at [360, 535] on select "Select Student Type Regular External" at bounding box center [530, 556] width 341 height 42
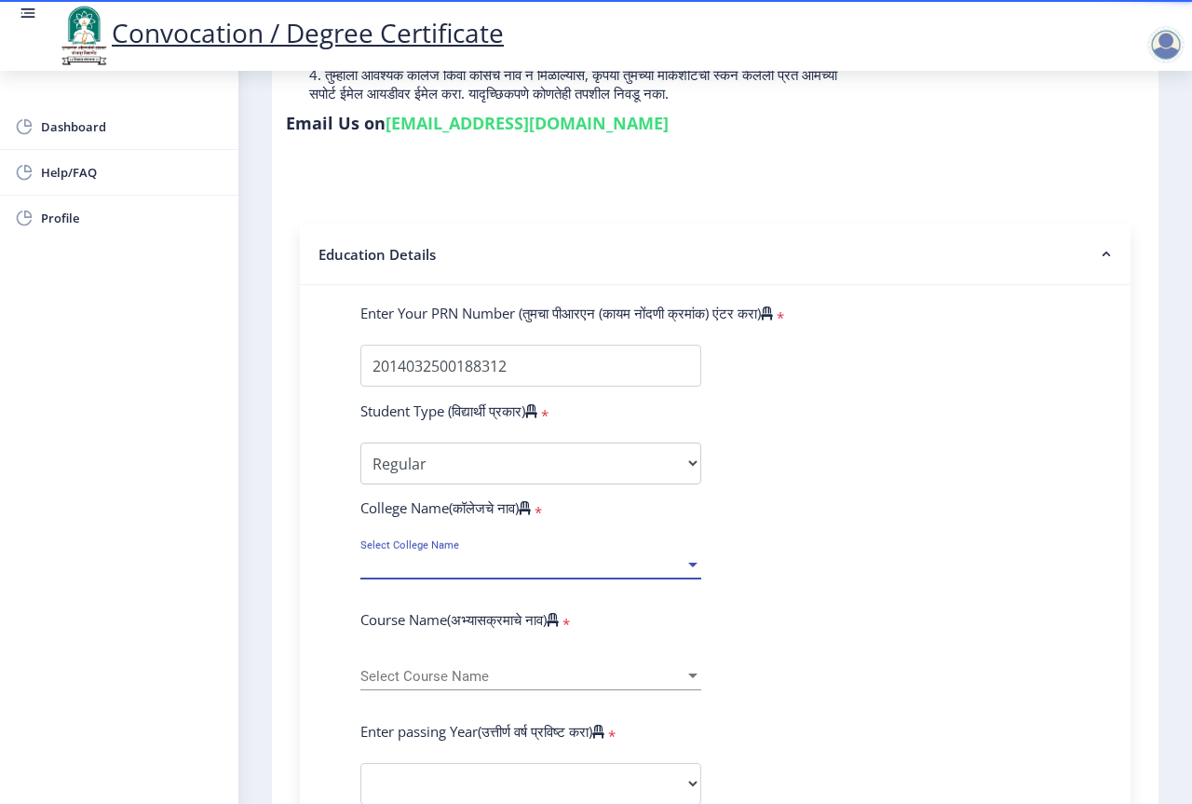
click at [481, 572] on span "Select College Name" at bounding box center [522, 565] width 324 height 16
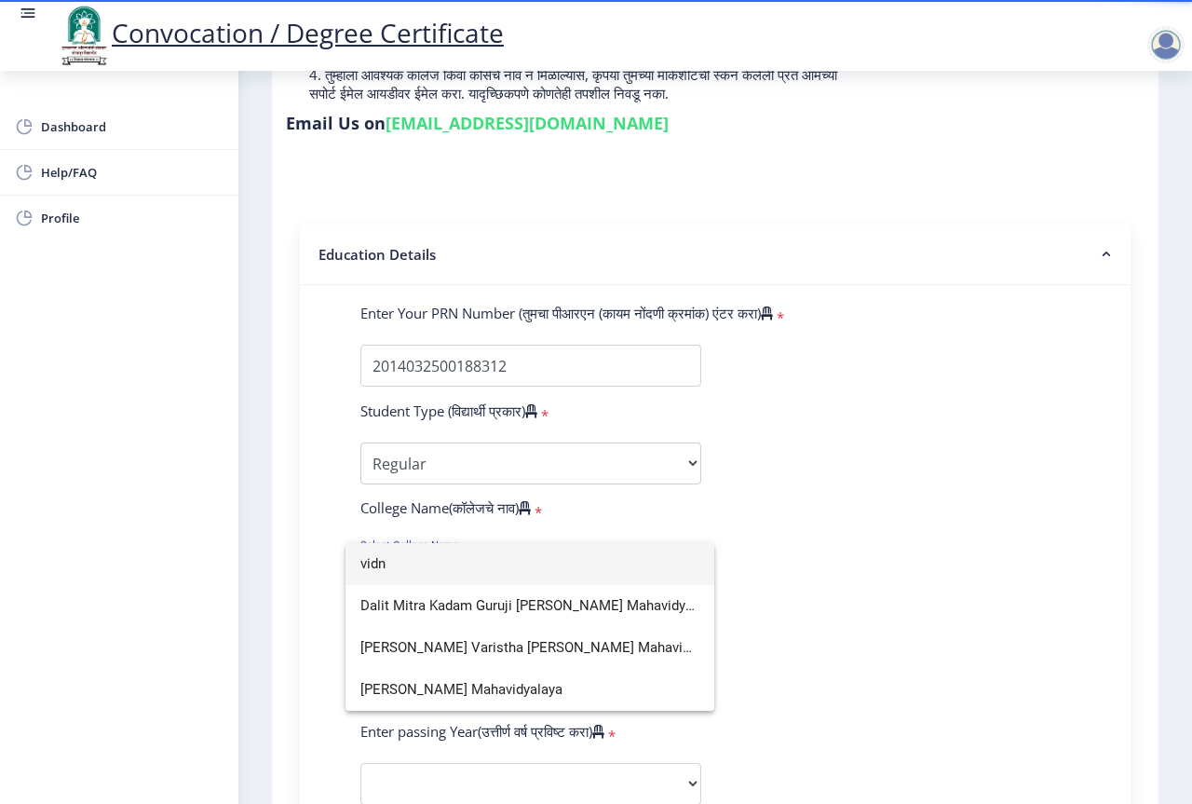
scroll to position [0, 0]
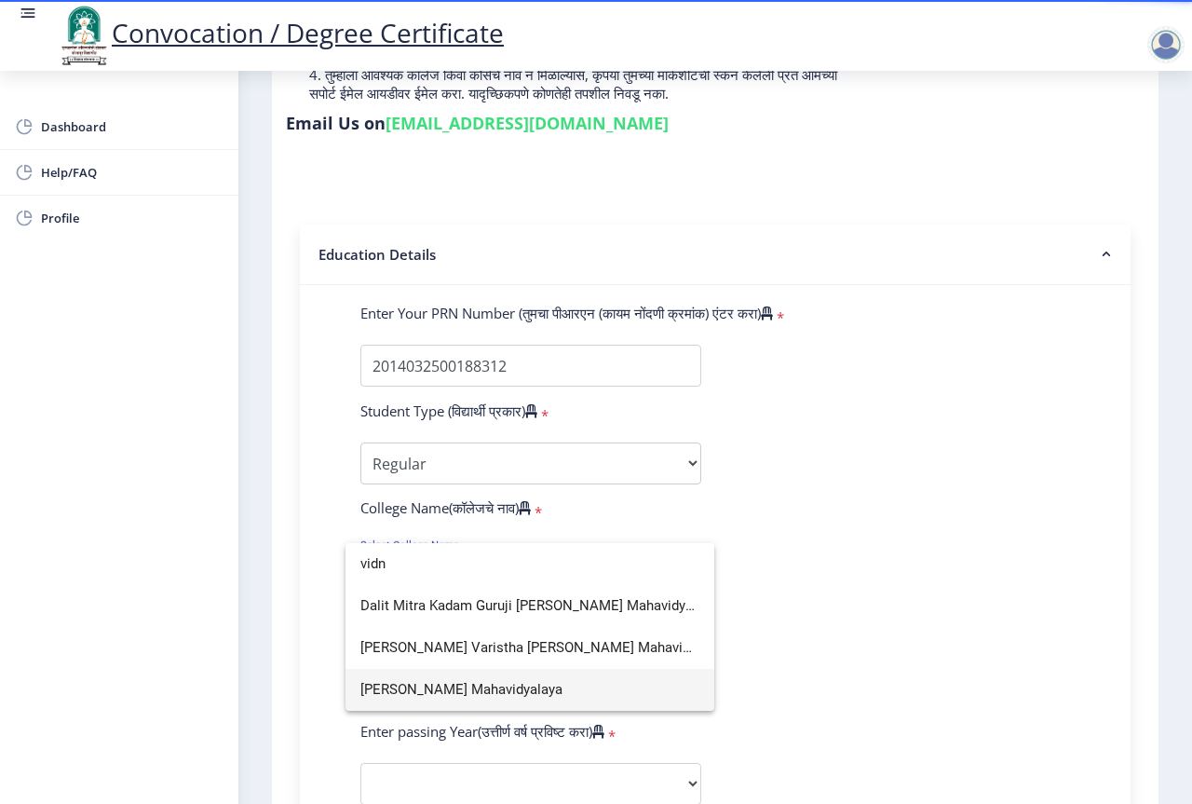
type input "vidn"
click at [455, 688] on span "[PERSON_NAME] Mahavidyalaya" at bounding box center [529, 690] width 339 height 42
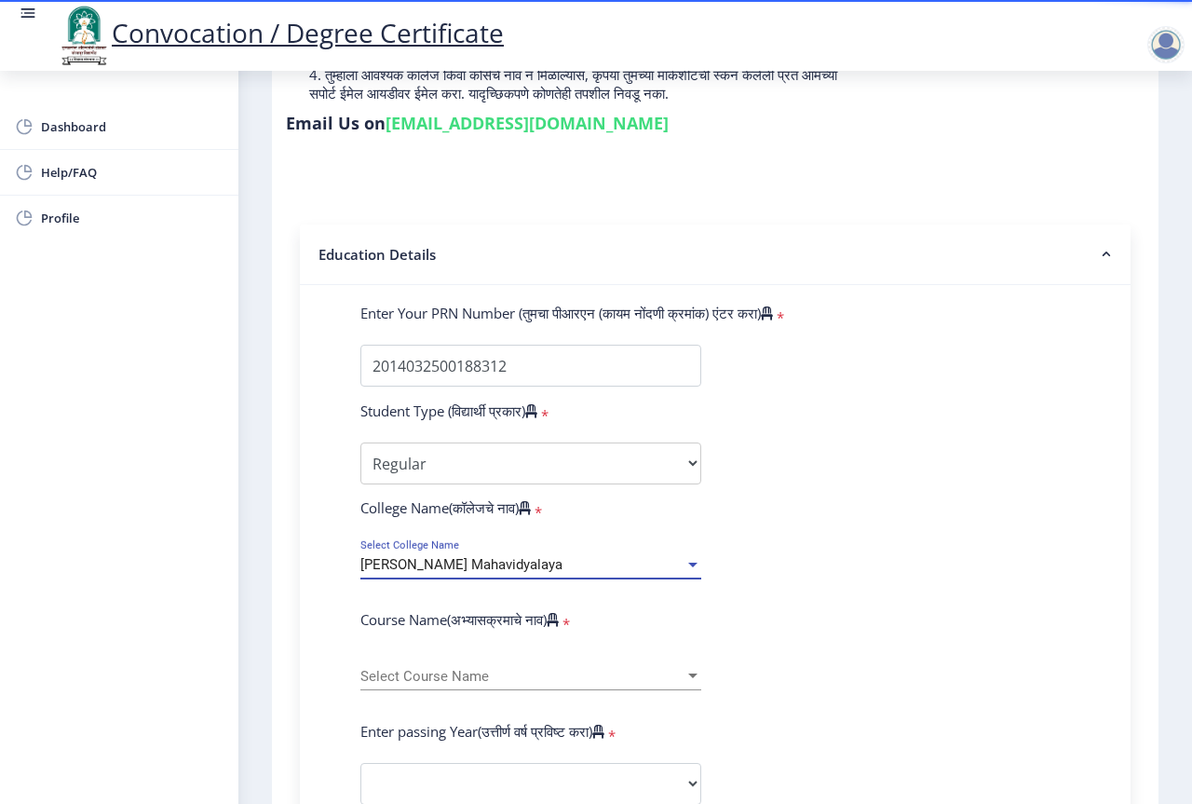
click at [435, 672] on span "Select Course Name" at bounding box center [522, 677] width 324 height 16
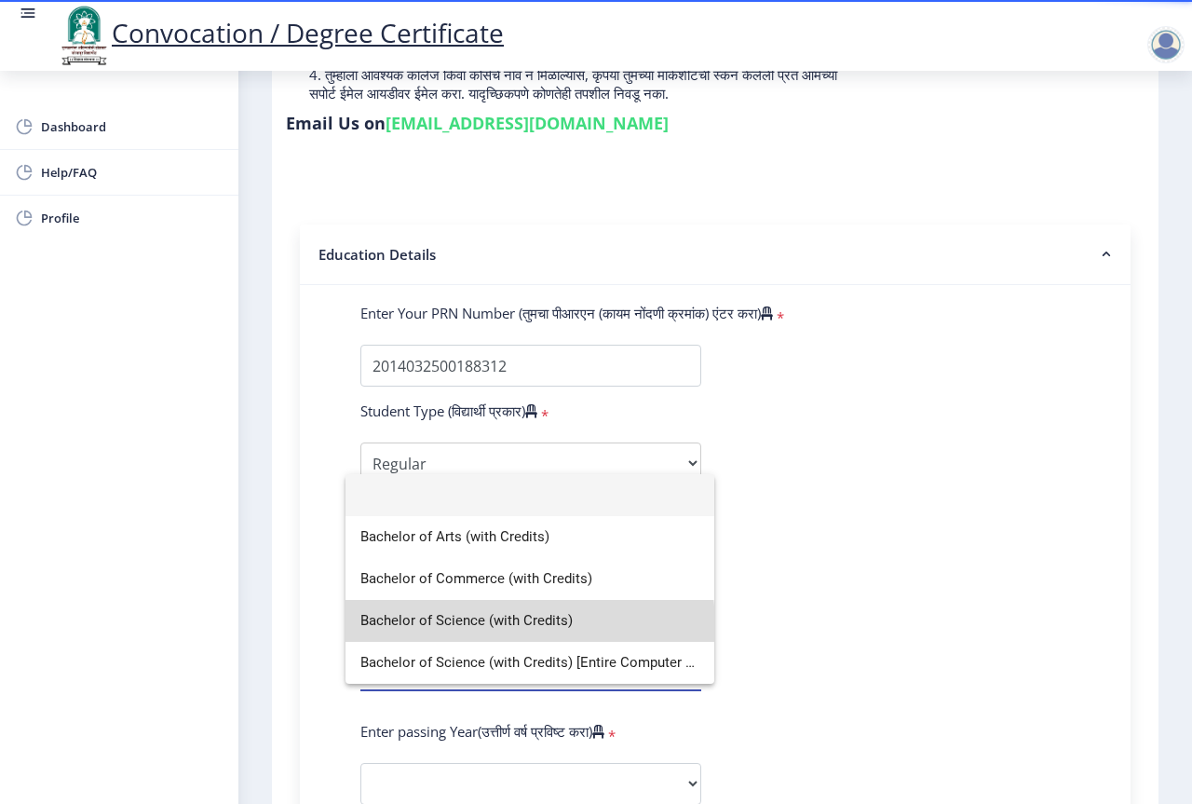
click at [521, 625] on span "Bachelor of Science (with Credits)" at bounding box center [529, 621] width 339 height 42
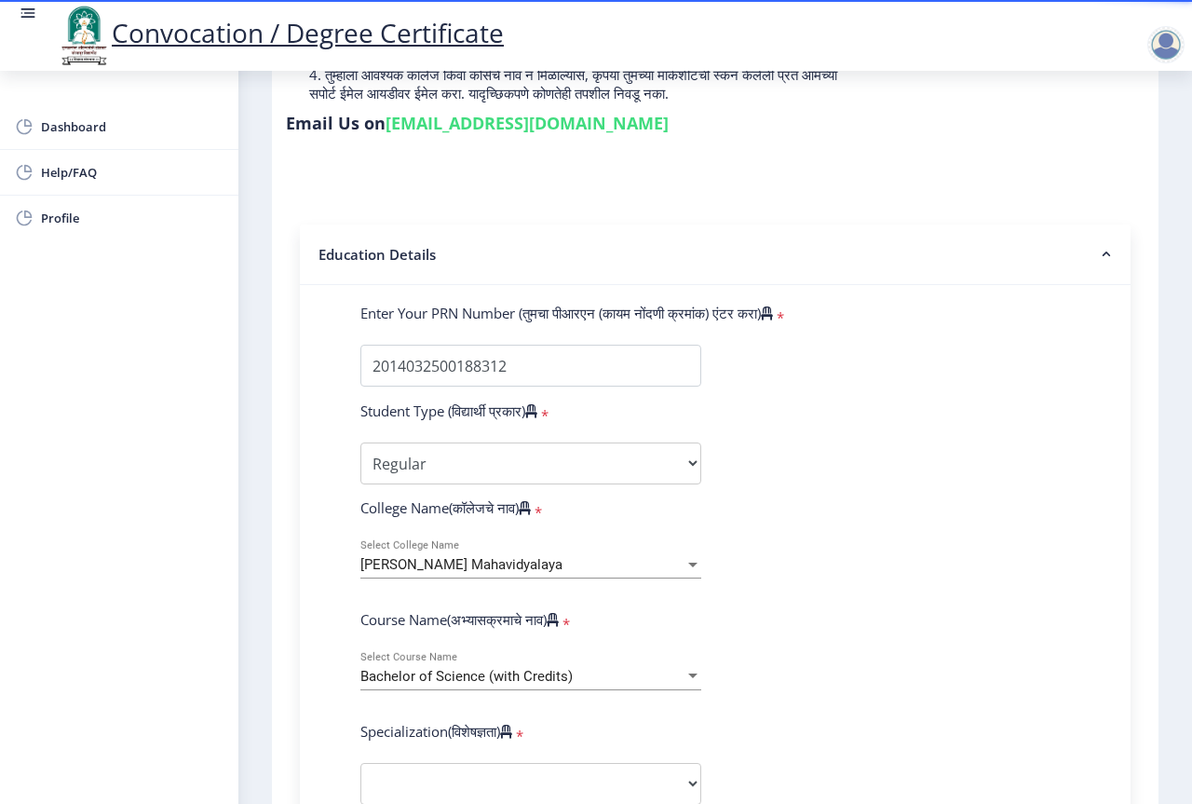
click at [530, 665] on div "Bachelor of Science (with Credits) Select Course Name" at bounding box center [530, 670] width 341 height 39
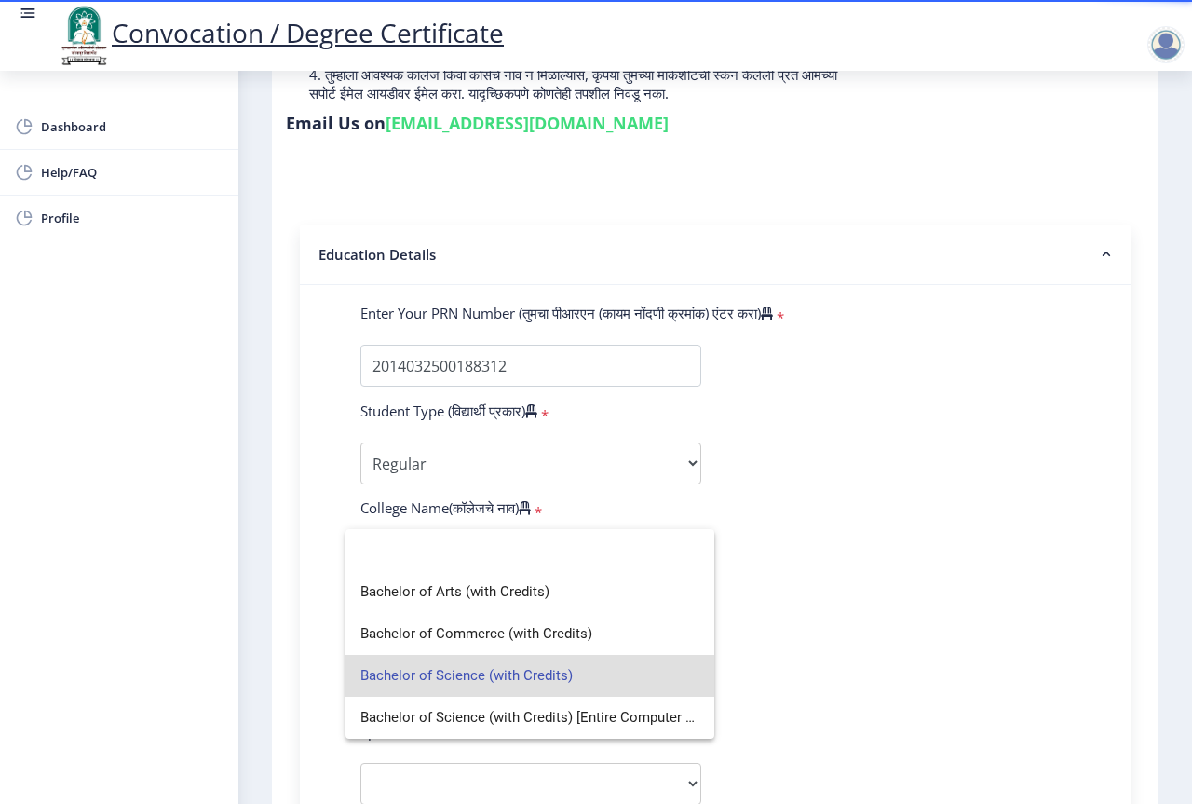
click at [530, 666] on span "Bachelor of Science (with Credits)" at bounding box center [529, 676] width 339 height 42
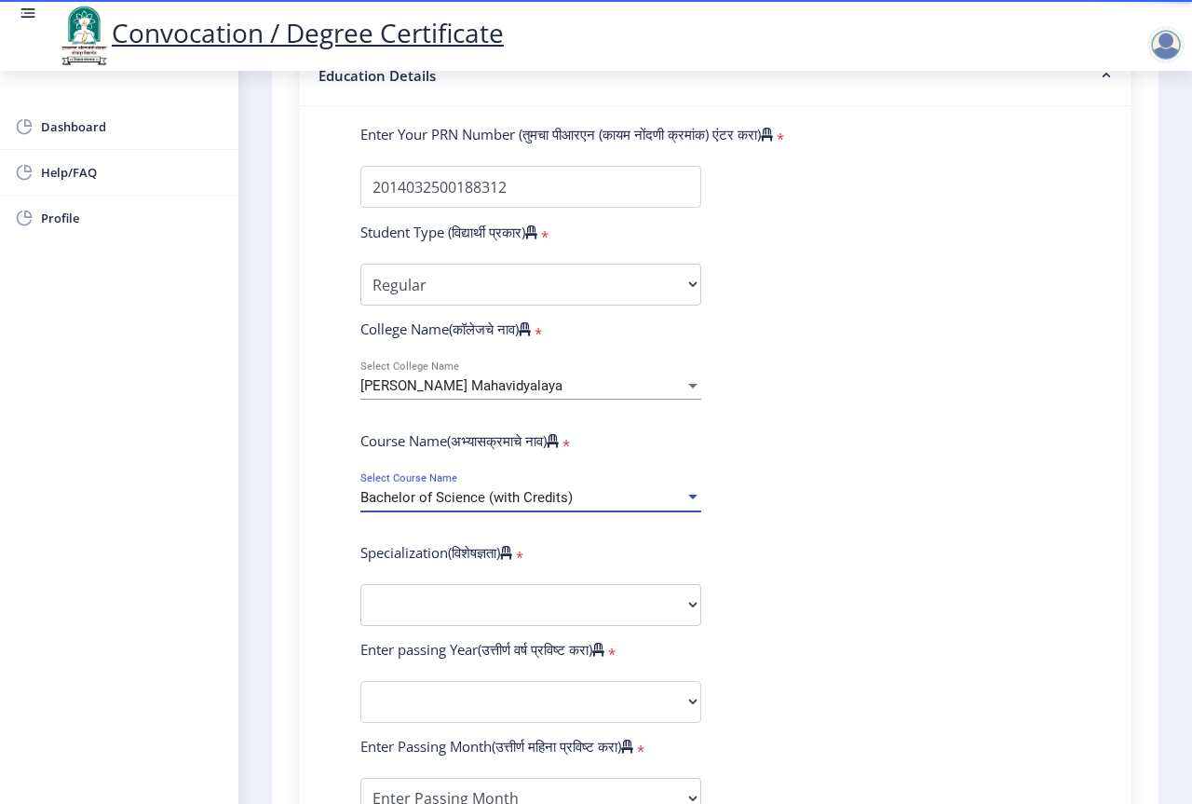
scroll to position [466, 0]
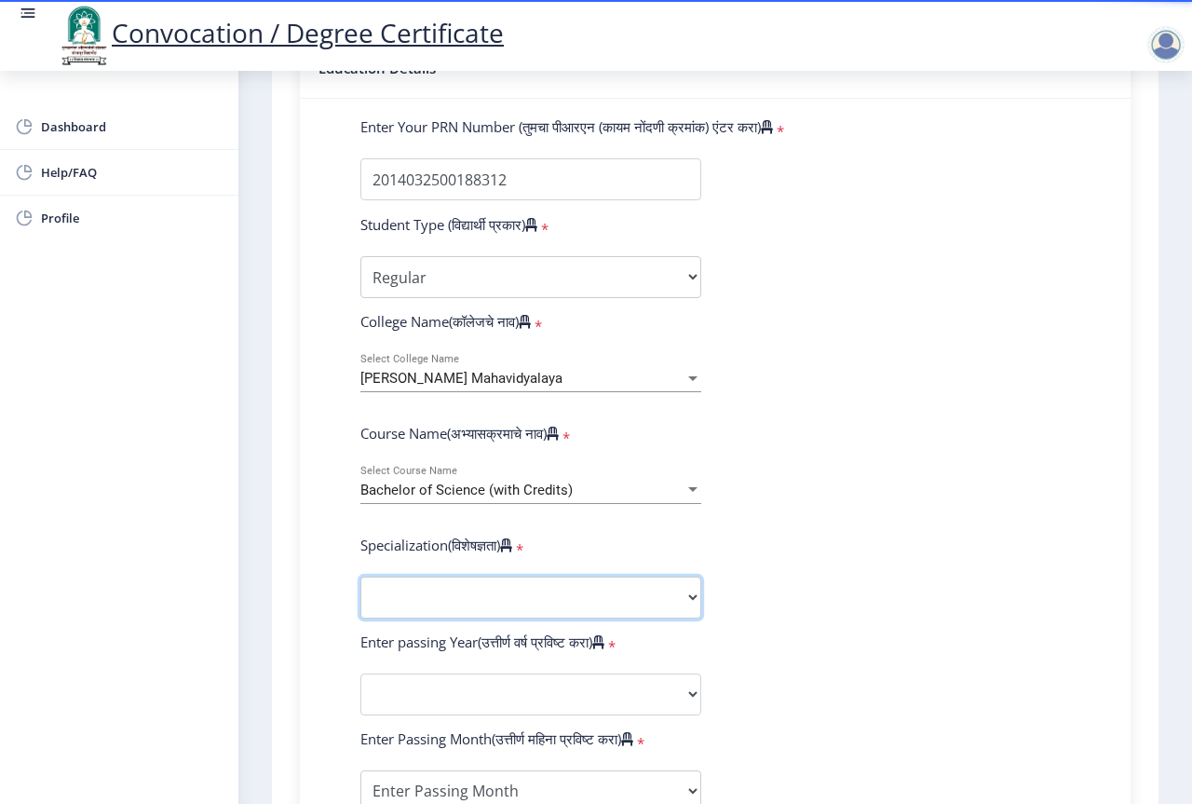
click at [464, 588] on select "Specialization Botany Chemistry Computer Science Electronics Geology Mathematic…" at bounding box center [530, 597] width 341 height 42
select select "Mathematics"
click at [360, 576] on select "Specialization Botany Chemistry Computer Science Electronics Geology Mathematic…" at bounding box center [530, 597] width 341 height 42
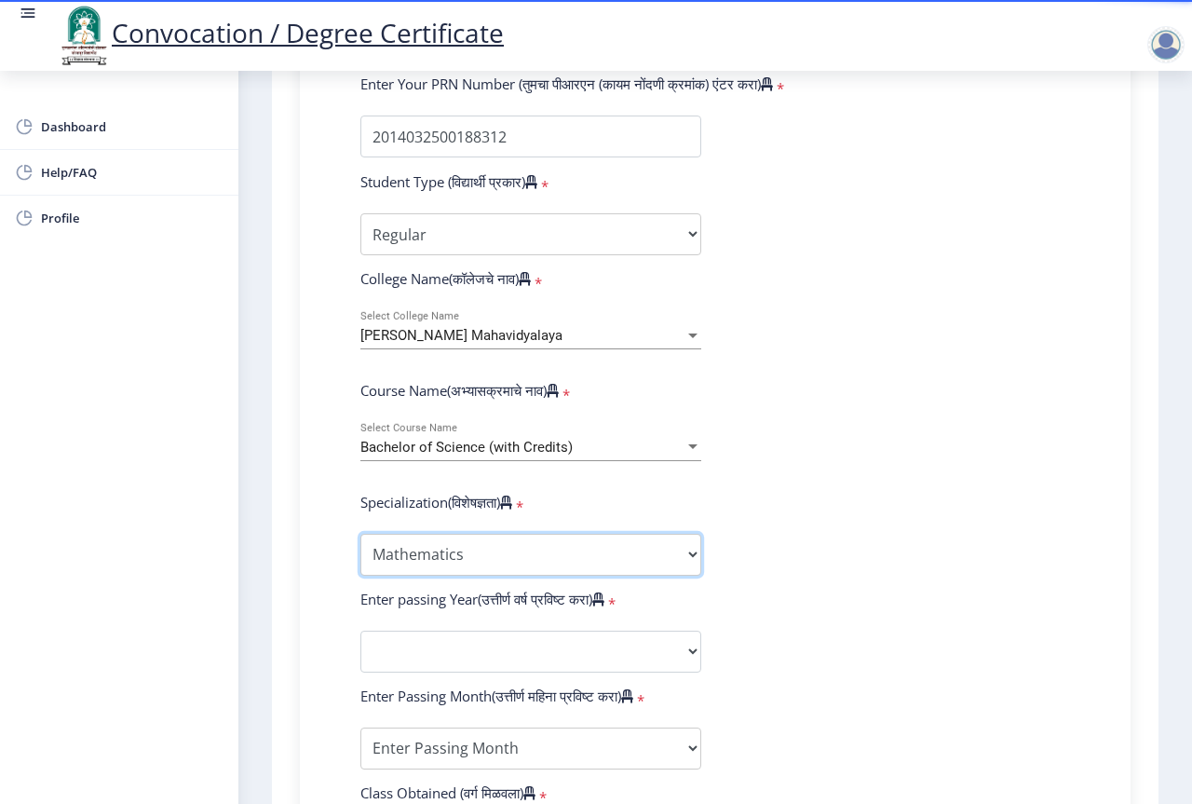
scroll to position [559, 0]
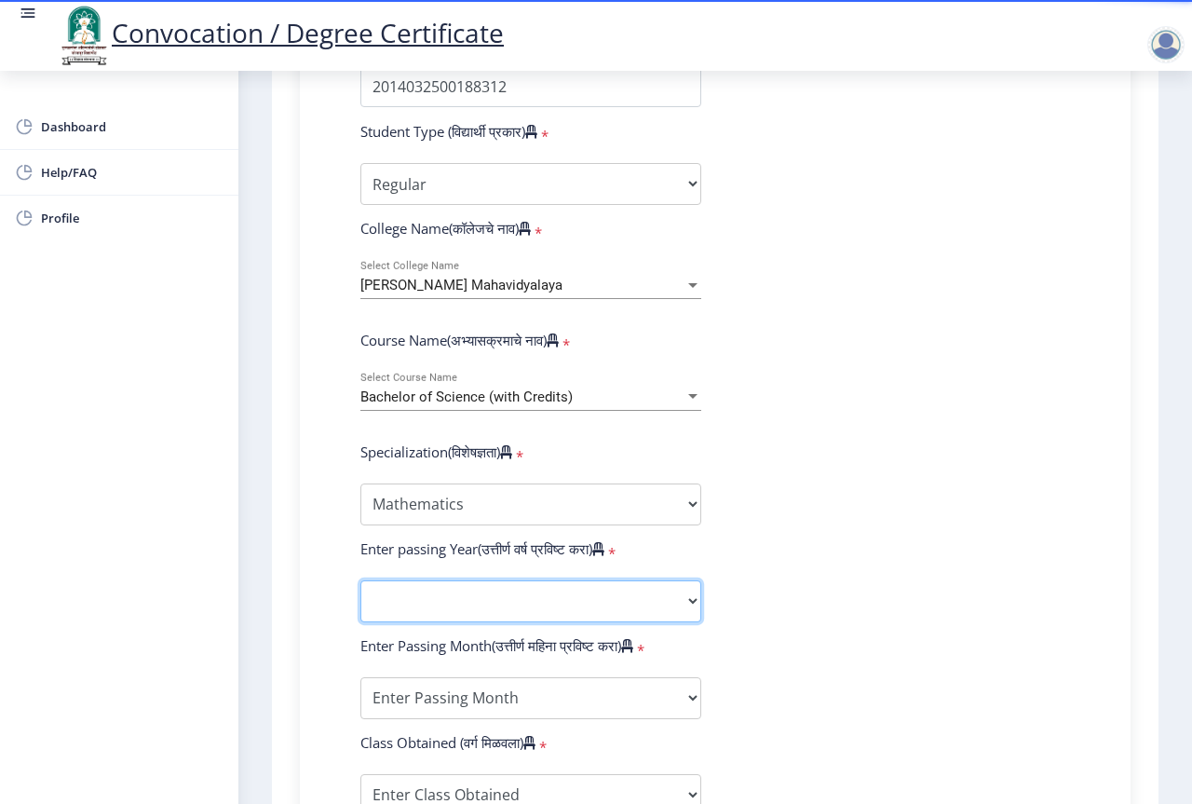
click at [477, 588] on select "2025 2024 2023 2022 2021 2020 2019 2018 2017 2016 2015 2014 2013 2012 2011 2010…" at bounding box center [530, 601] width 341 height 42
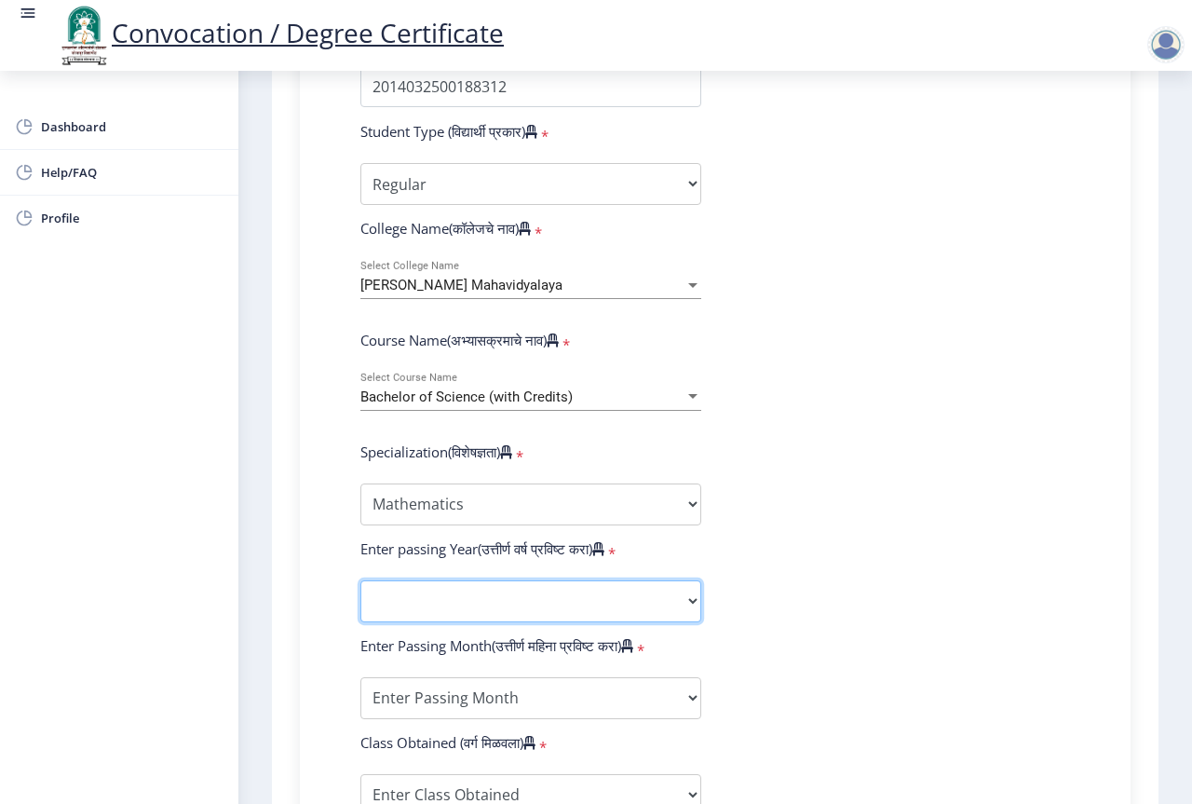
select select "2017"
click at [360, 580] on select "2025 2024 2023 2022 2021 2020 2019 2018 2017 2016 2015 2014 2013 2012 2011 2010…" at bounding box center [530, 601] width 341 height 42
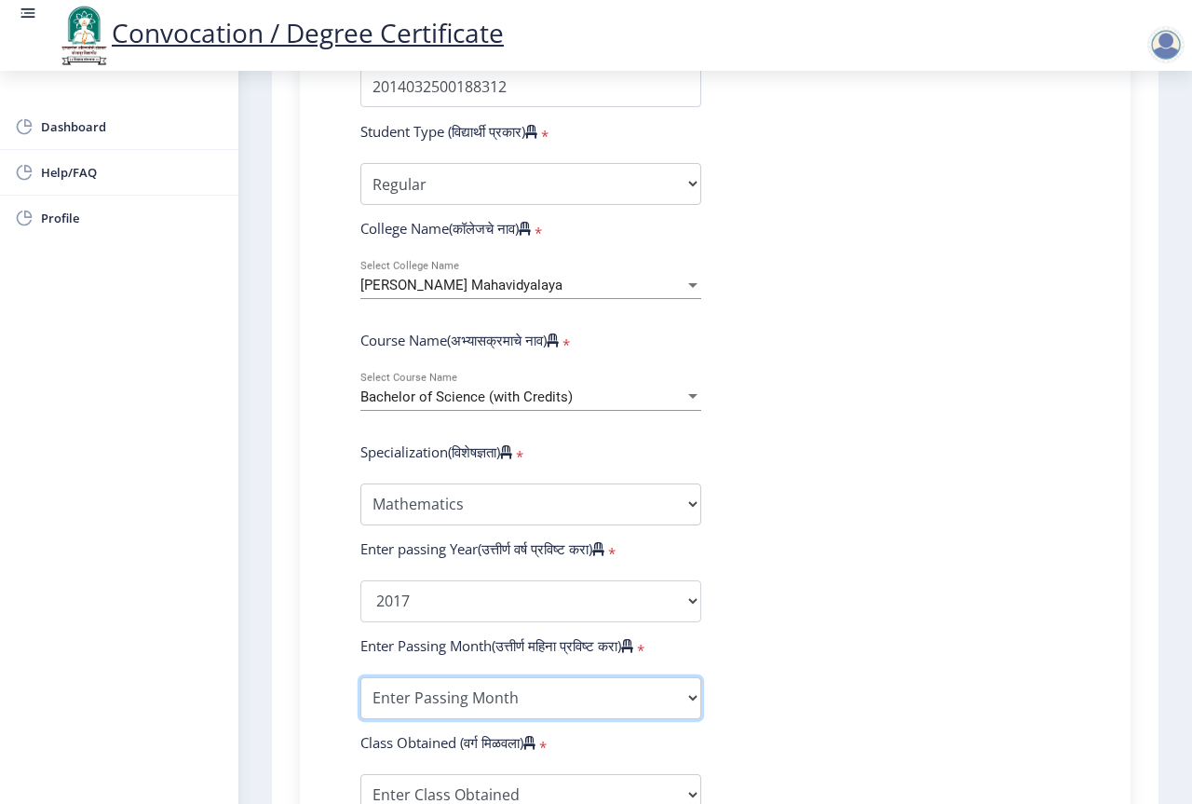
click at [469, 702] on select "Enter Passing Month March April May October November December" at bounding box center [530, 698] width 341 height 42
click at [469, 700] on select "Enter Passing Month March April May October November December" at bounding box center [530, 698] width 341 height 42
click at [466, 698] on select "Enter Passing Month March April May October November December" at bounding box center [530, 698] width 341 height 42
select select "March"
click at [360, 677] on select "Enter Passing Month March April May October November December" at bounding box center [530, 698] width 341 height 42
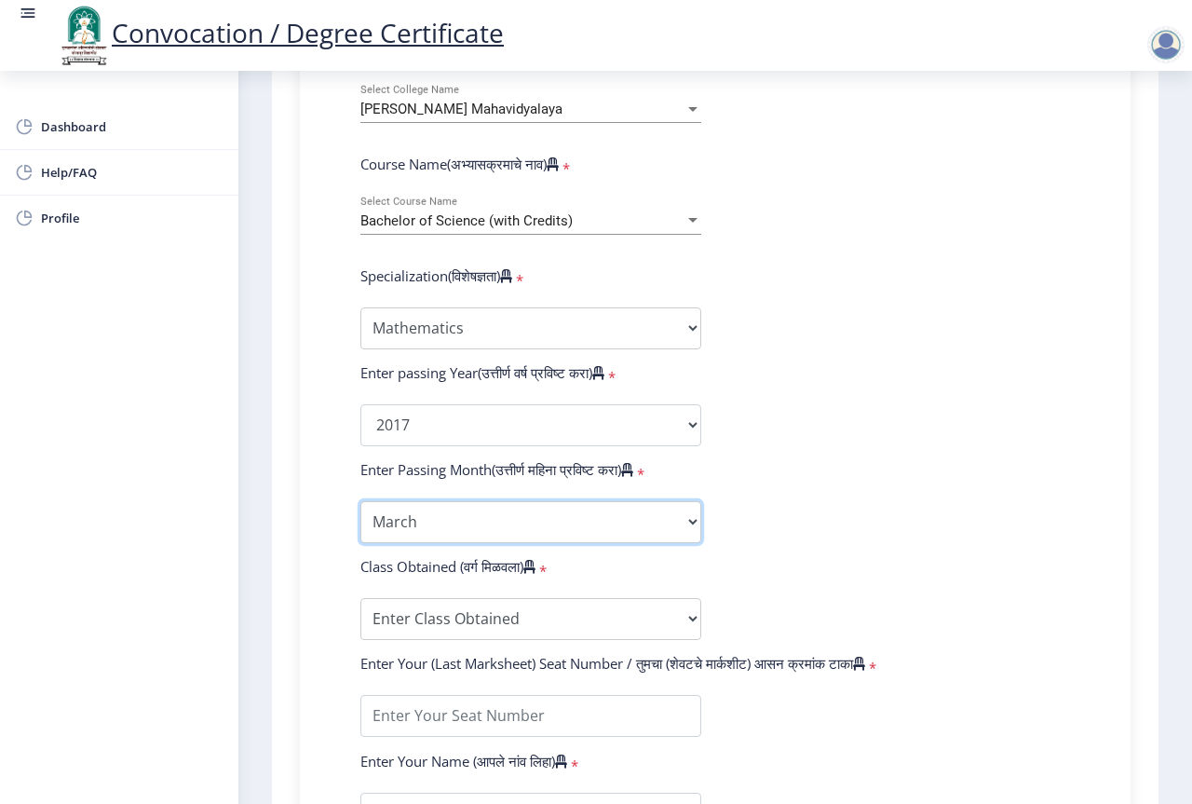
scroll to position [745, 0]
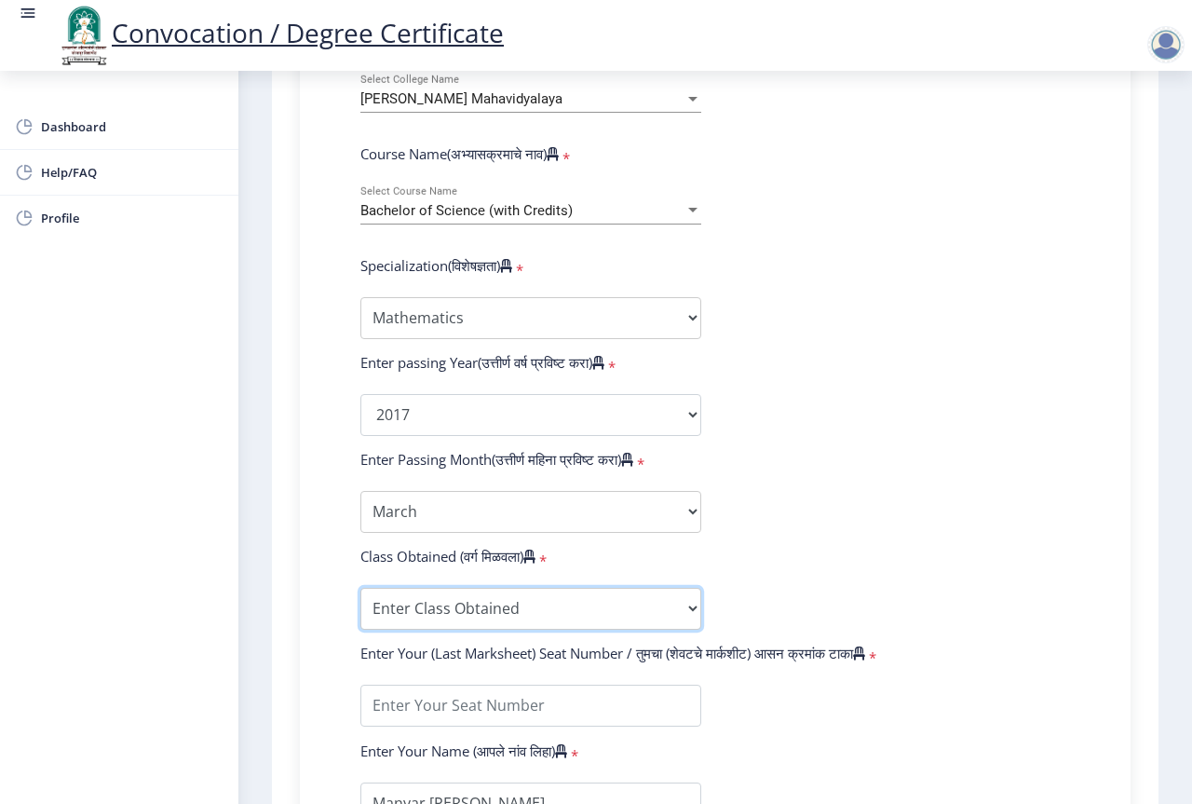
click at [413, 611] on select "Enter Class Obtained FIRST CLASS WITH DISTINCTION FIRST CLASS HIGHER SECOND CLA…" at bounding box center [530, 609] width 341 height 42
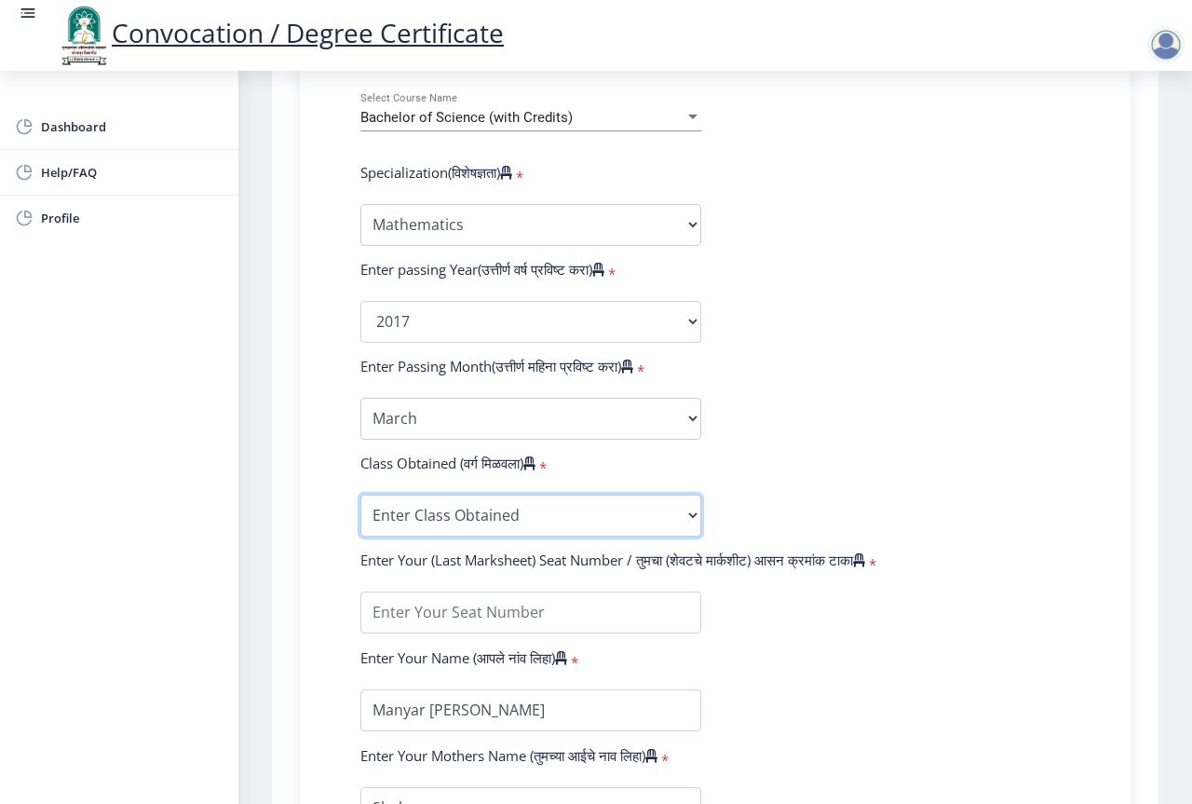
scroll to position [931, 0]
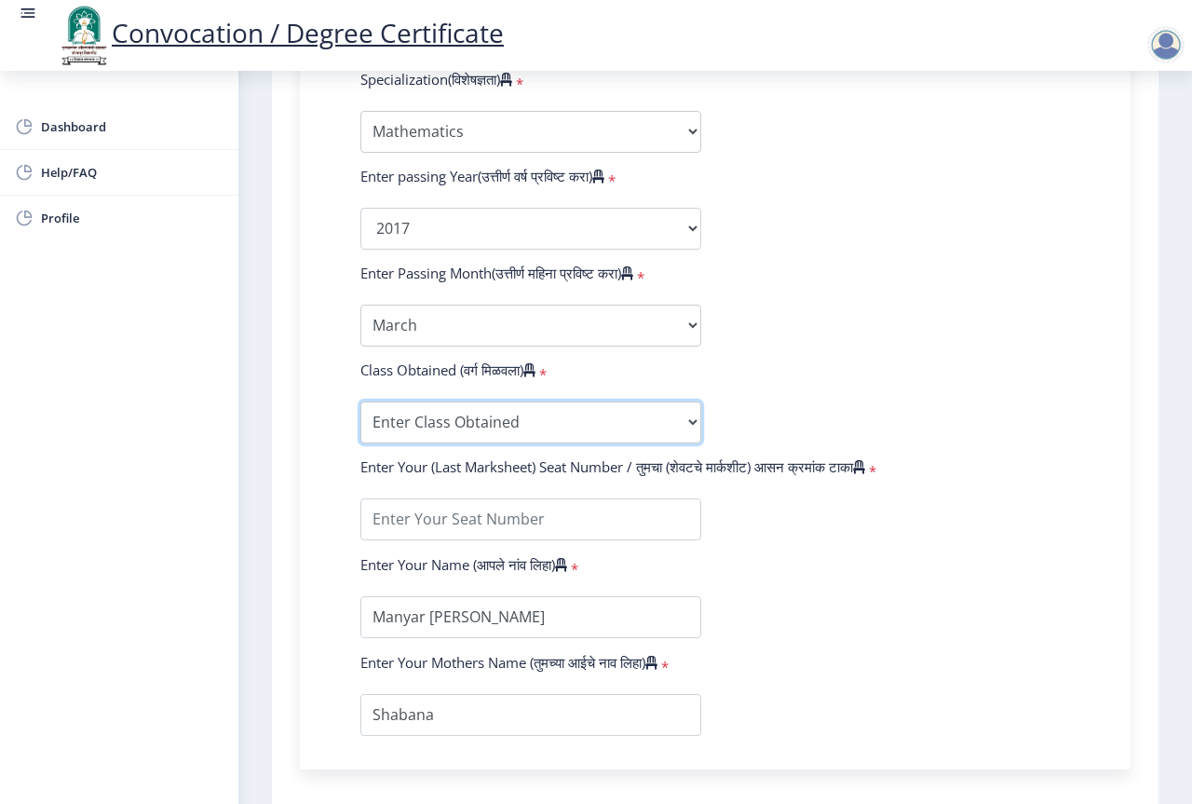
click at [599, 423] on select "Enter Class Obtained FIRST CLASS WITH DISTINCTION FIRST CLASS HIGHER SECOND CLA…" at bounding box center [530, 422] width 341 height 42
select select "Grade A"
click at [360, 401] on select "Enter Class Obtained FIRST CLASS WITH DISTINCTION FIRST CLASS HIGHER SECOND CLA…" at bounding box center [530, 422] width 341 height 42
click at [818, 368] on form "Enter Your PRN Number (तुमचा पीआरएन (कायम नोंदणी क्रमांक) एंटर करा) * Student T…" at bounding box center [715, 194] width 738 height 1084
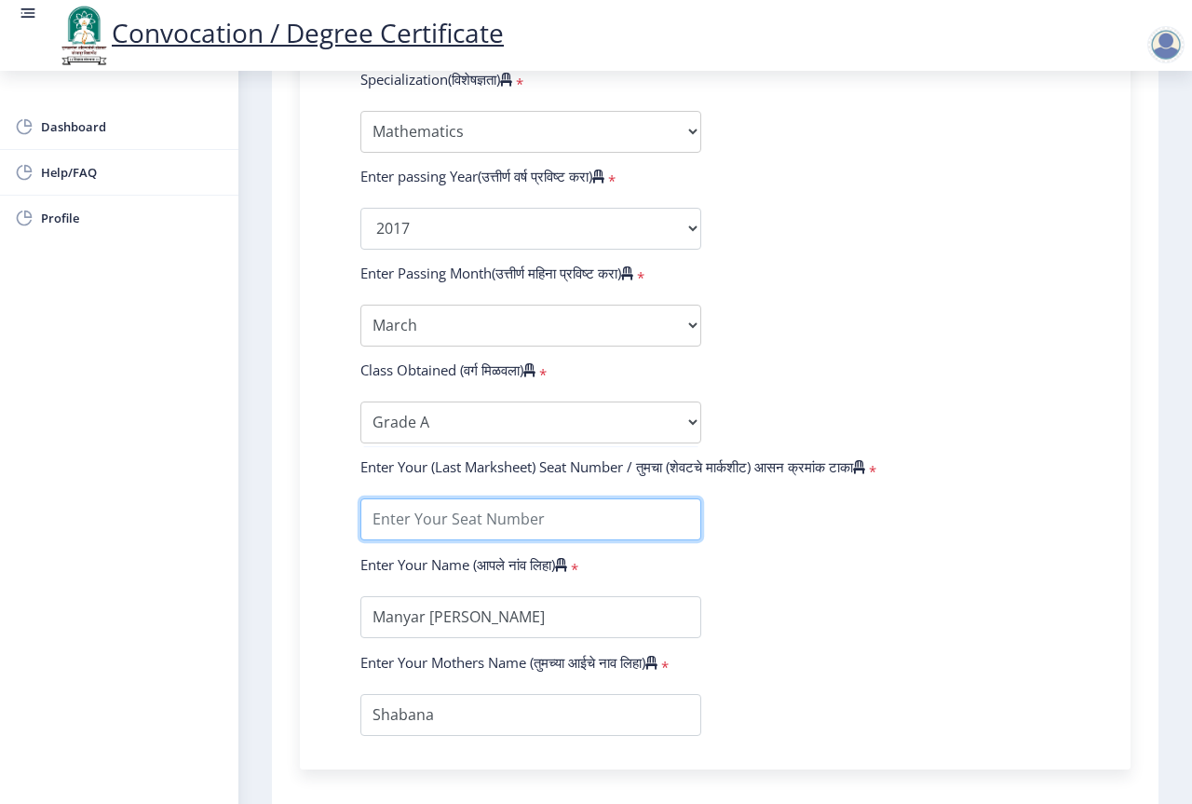
click at [532, 513] on input "textarea" at bounding box center [530, 519] width 341 height 42
type input "364609"
click at [955, 610] on form "Enter Your PRN Number (तुमचा पीआरएन (कायम नोंदणी क्रमांक) एंटर करा) * Student T…" at bounding box center [715, 194] width 738 height 1084
click at [771, 576] on form "Enter Your PRN Number (तुमचा पीआरएन (कायम नोंदणी क्रमांक) एंटर करा) * Student T…" at bounding box center [715, 194] width 738 height 1084
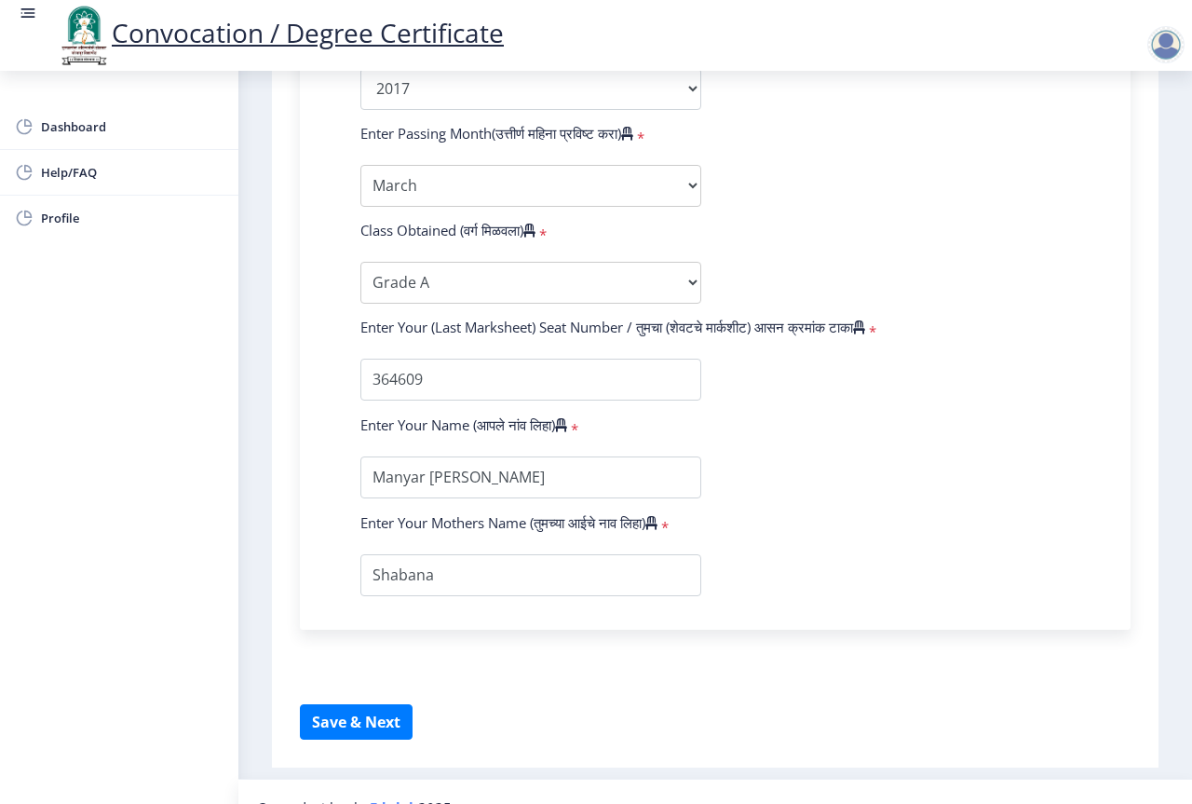
scroll to position [1102, 0]
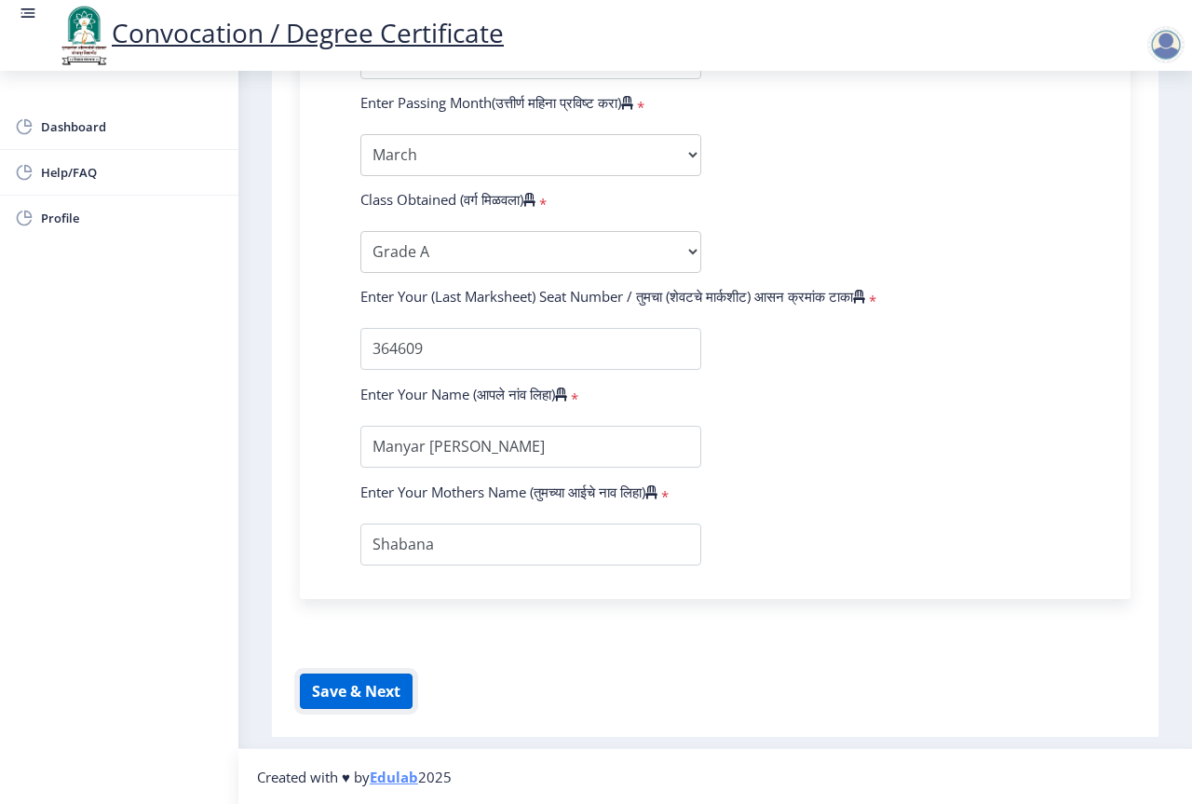
click at [372, 691] on button "Save & Next" at bounding box center [356, 690] width 113 height 35
select select
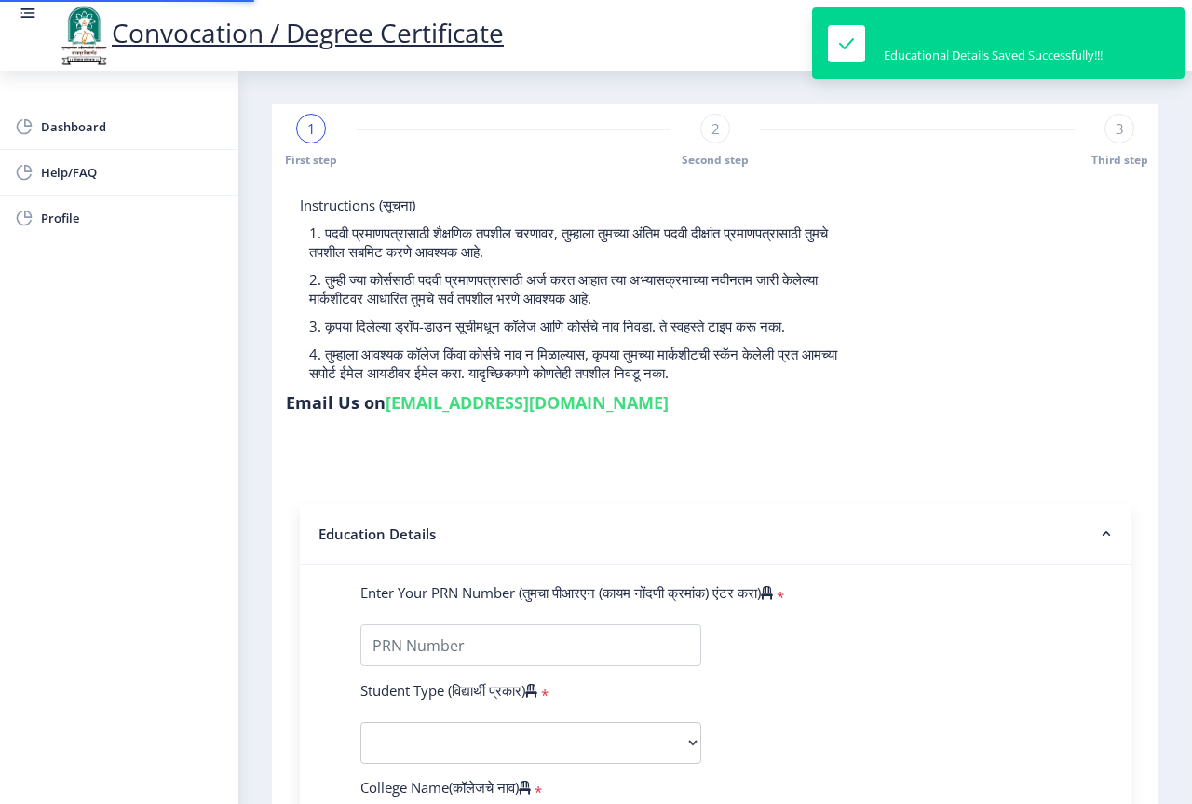
type input "2014032500188312"
select select "Regular"
select select "2017"
select select "March"
select select "Grade A"
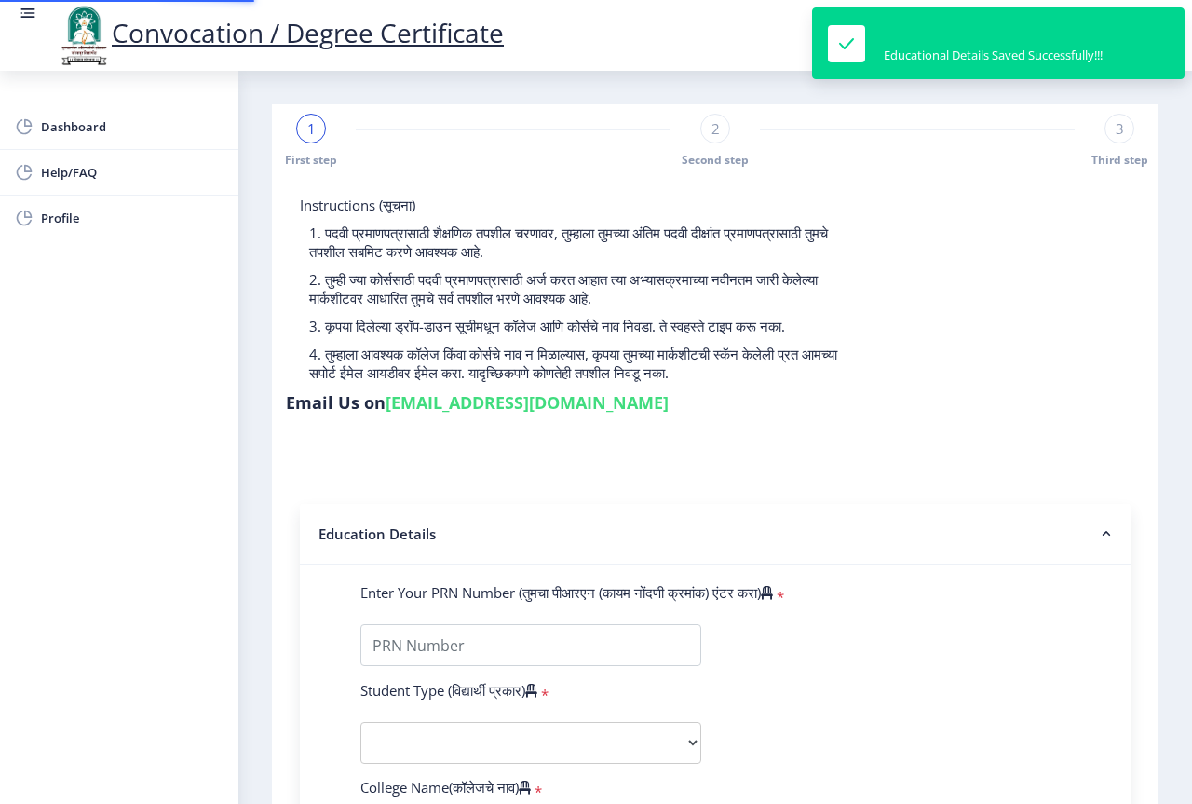
type input "364609"
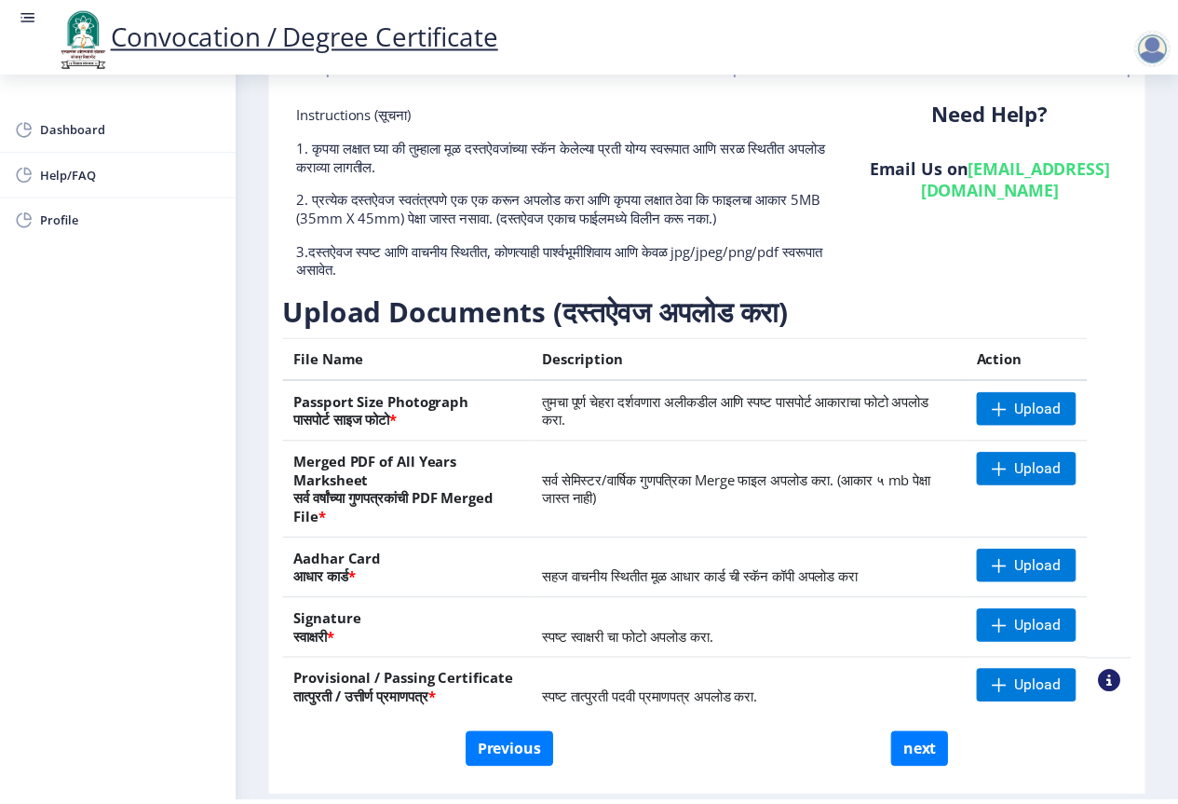
scroll to position [156, 0]
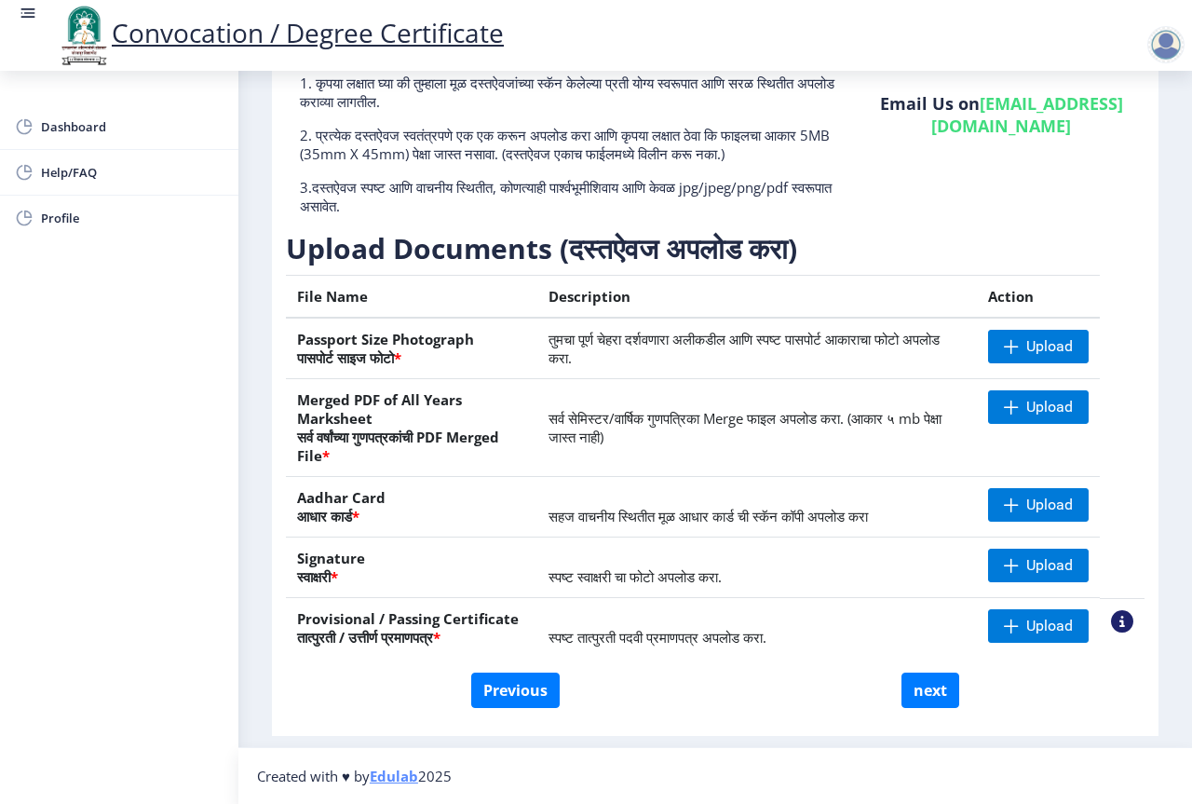
click at [1118, 623] on nb-action at bounding box center [1122, 621] width 22 height 22
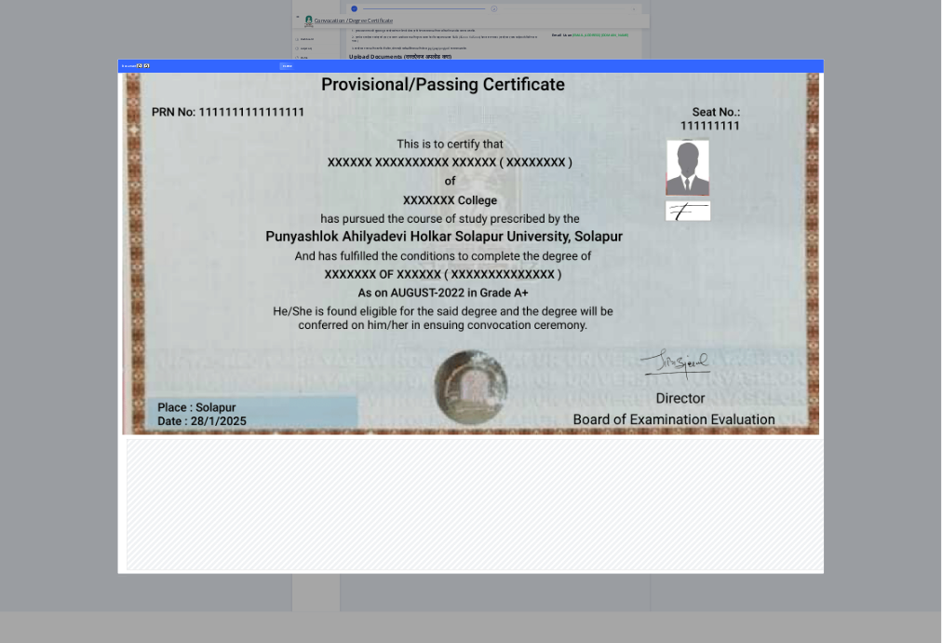
scroll to position [0, 0]
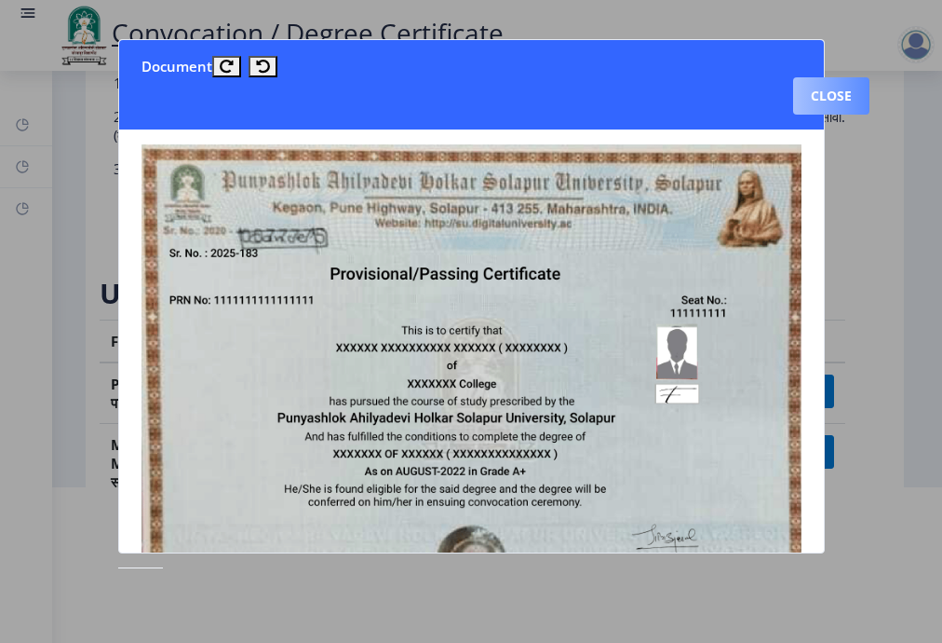
click at [833, 87] on button "Close" at bounding box center [831, 95] width 76 height 37
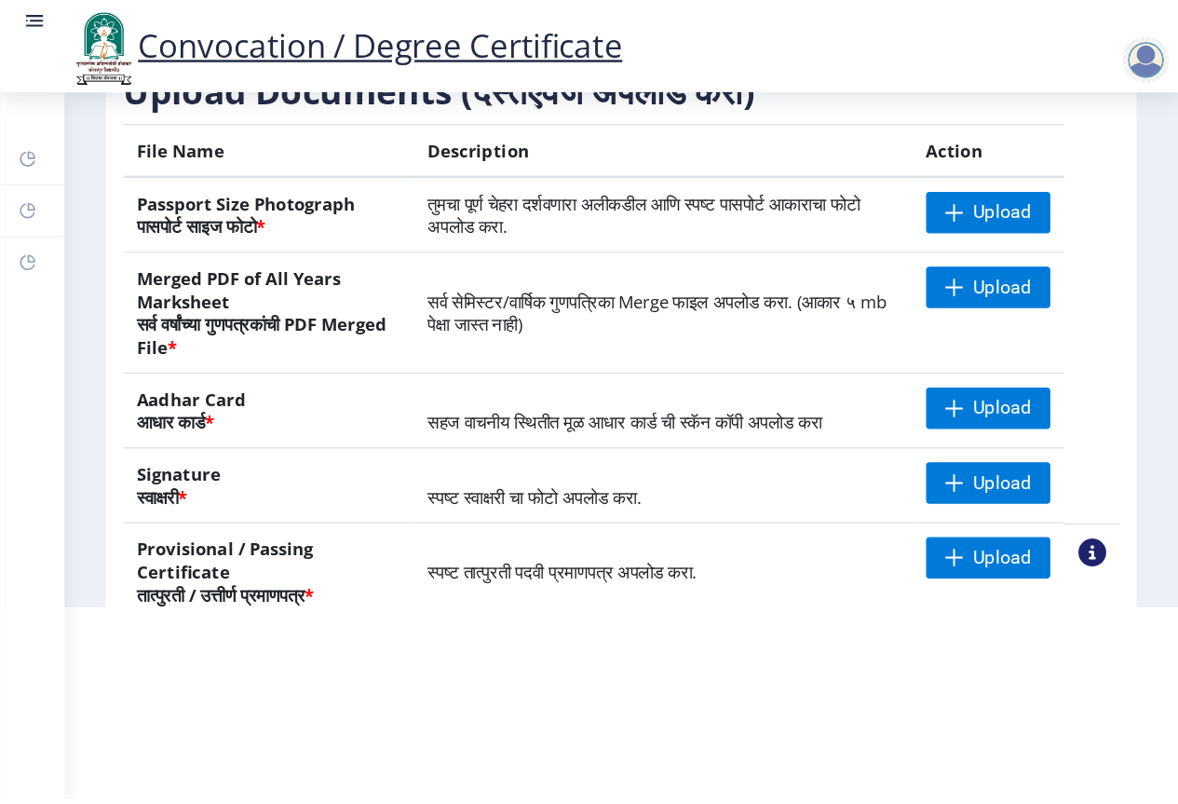
scroll to position [100, 0]
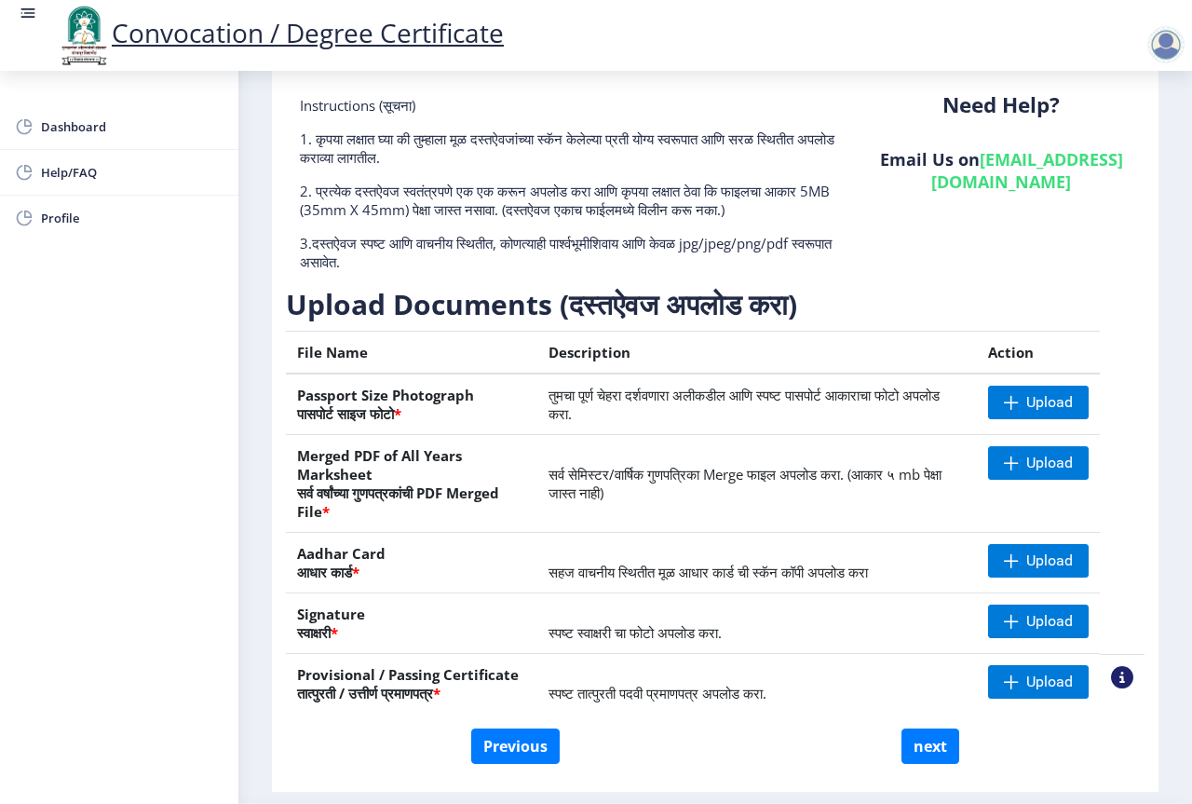
click at [1116, 677] on nb-action at bounding box center [1122, 677] width 22 height 22
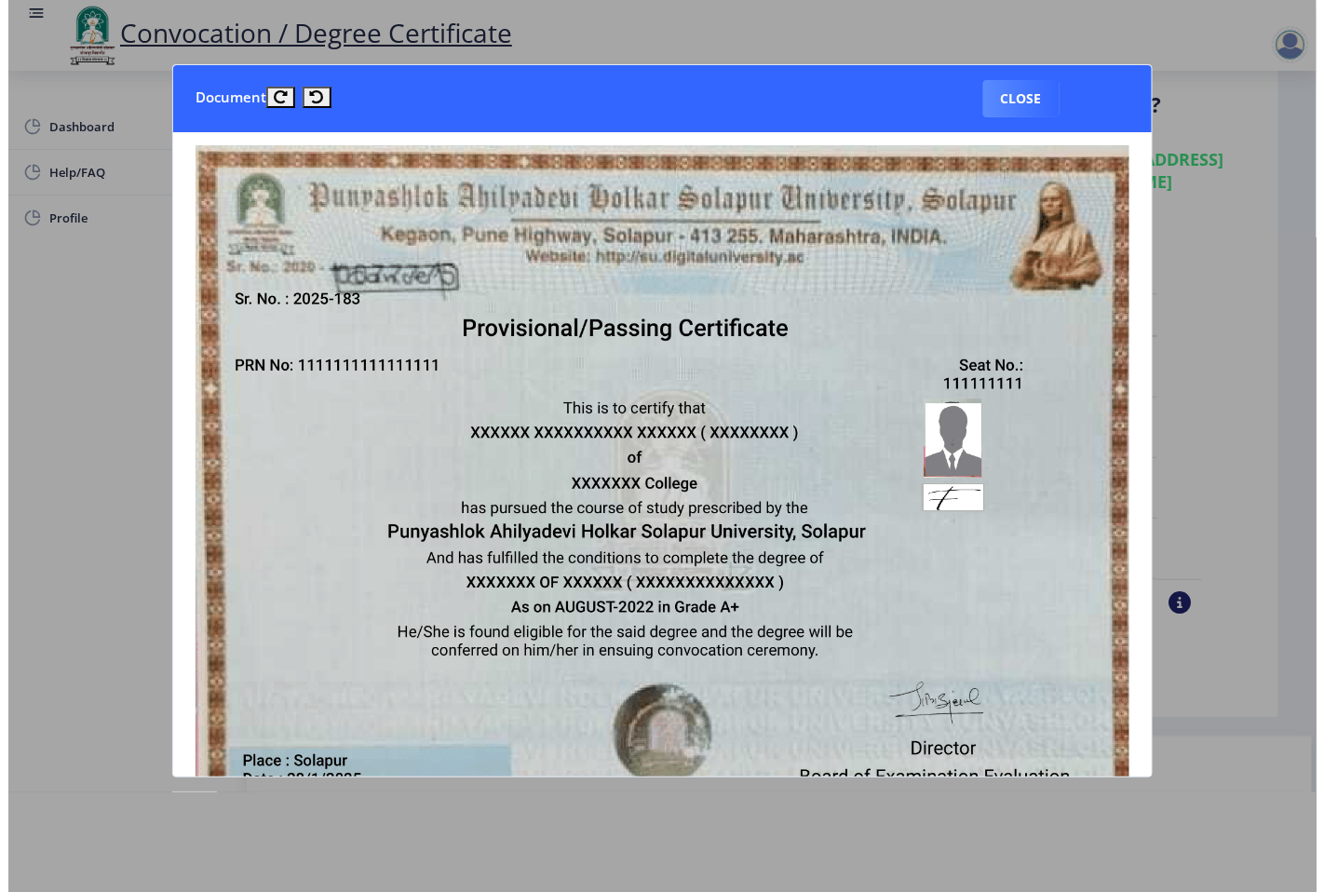
scroll to position [0, 0]
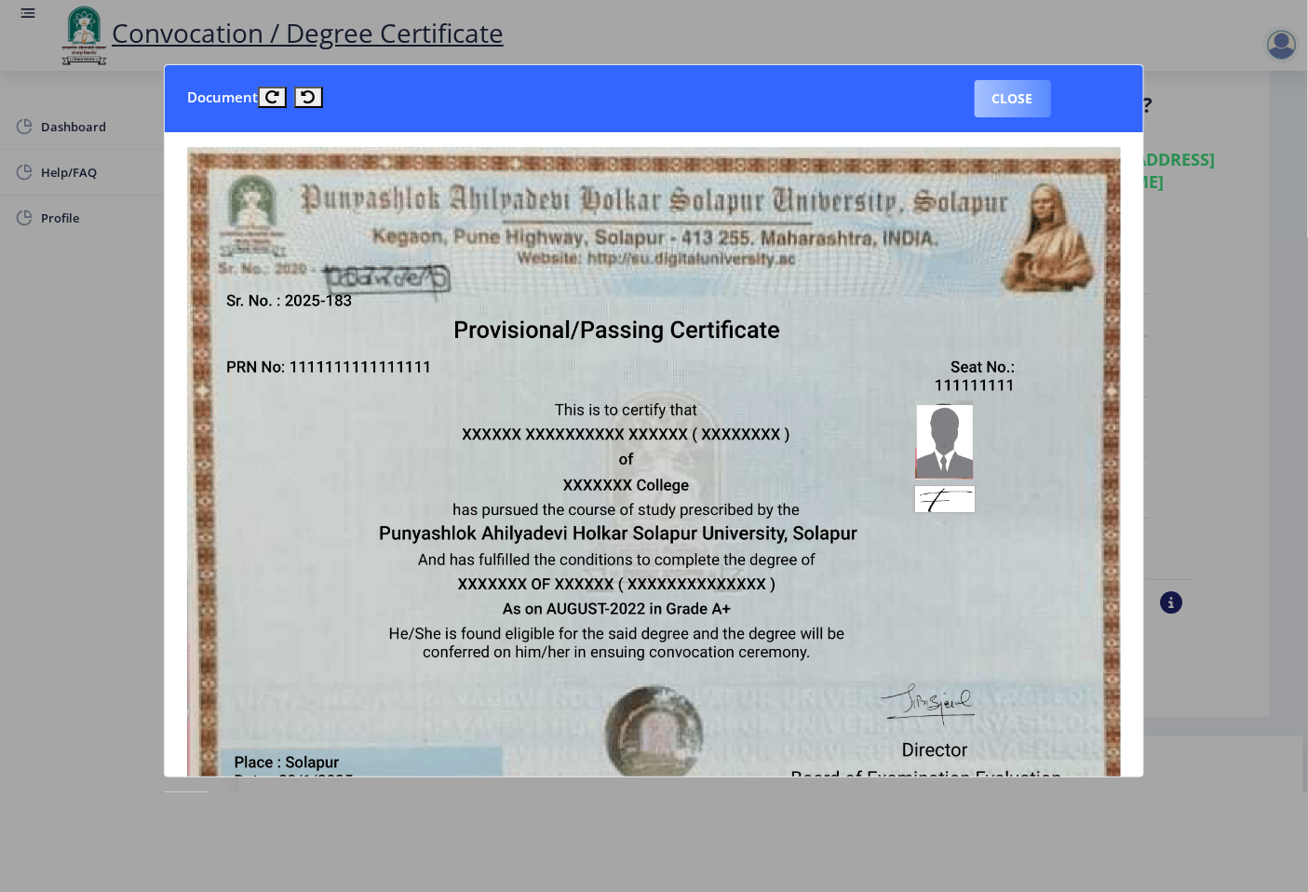
click at [1001, 112] on button "Close" at bounding box center [1013, 98] width 76 height 37
